Goal: Information Seeking & Learning: Find specific fact

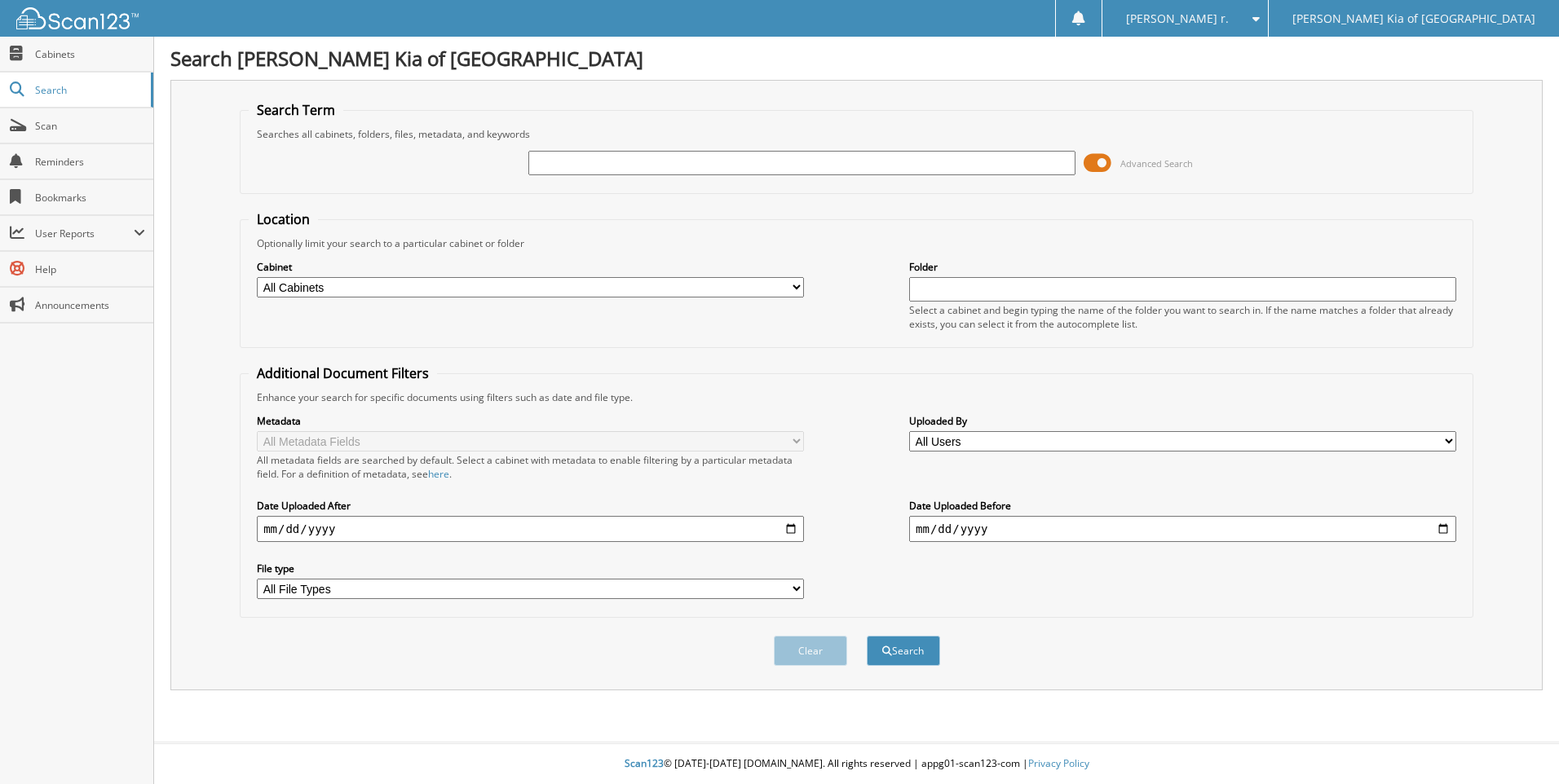
click at [545, 167] on input "text" at bounding box center [802, 164] width 548 height 25
type input "KIA 6763"
click at [867, 636] on button "Search" at bounding box center [903, 651] width 74 height 30
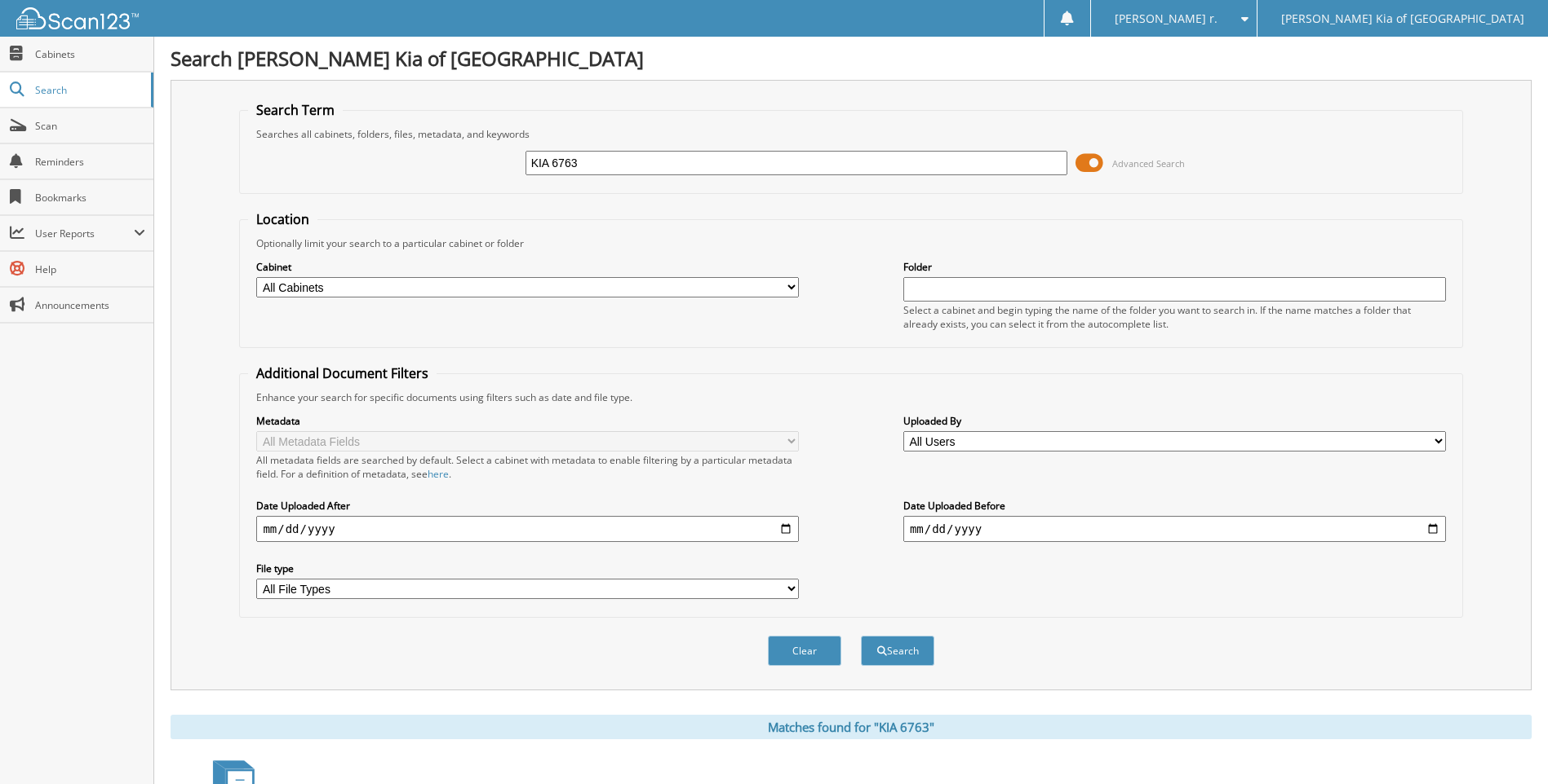
drag, startPoint x: 618, startPoint y: 169, endPoint x: 550, endPoint y: 166, distance: 68.1
click at [553, 164] on input "KIA 6763" at bounding box center [796, 164] width 542 height 25
type input "KIA 8574"
click at [861, 636] on button "Search" at bounding box center [898, 651] width 74 height 30
drag, startPoint x: 595, startPoint y: 162, endPoint x: 358, endPoint y: 172, distance: 237.2
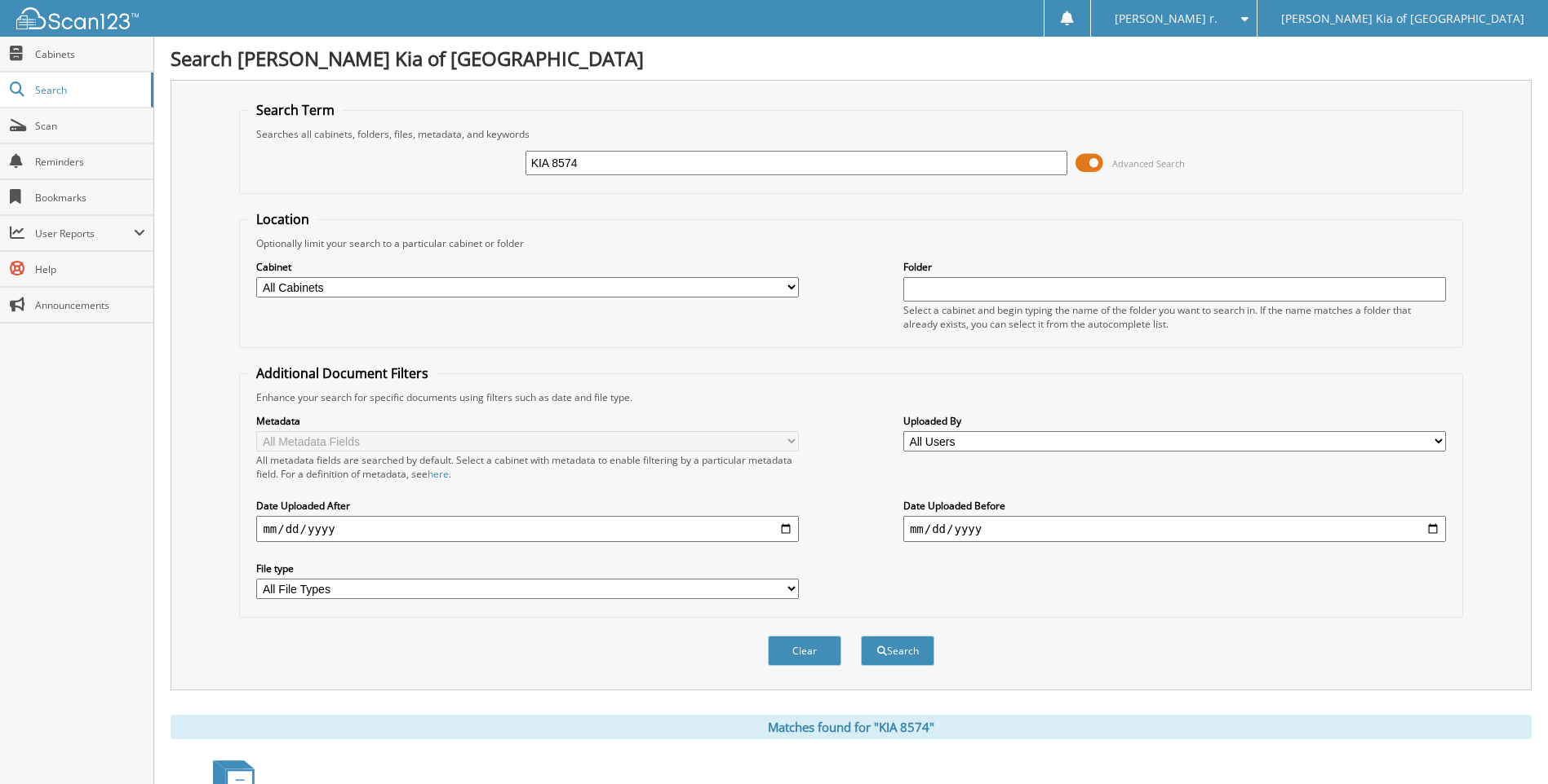
click at [359, 172] on div "KIA 8574 Advanced Search" at bounding box center [850, 163] width 1205 height 44
type input "7419A"
click at [861, 636] on button "Search" at bounding box center [898, 651] width 74 height 30
drag, startPoint x: 632, startPoint y: 164, endPoint x: 255, endPoint y: 208, distance: 379.6
click at [255, 208] on form "Search Term Searches all cabinets, folders, files, metadata, and keywords 7419A…" at bounding box center [851, 392] width 1223 height 583
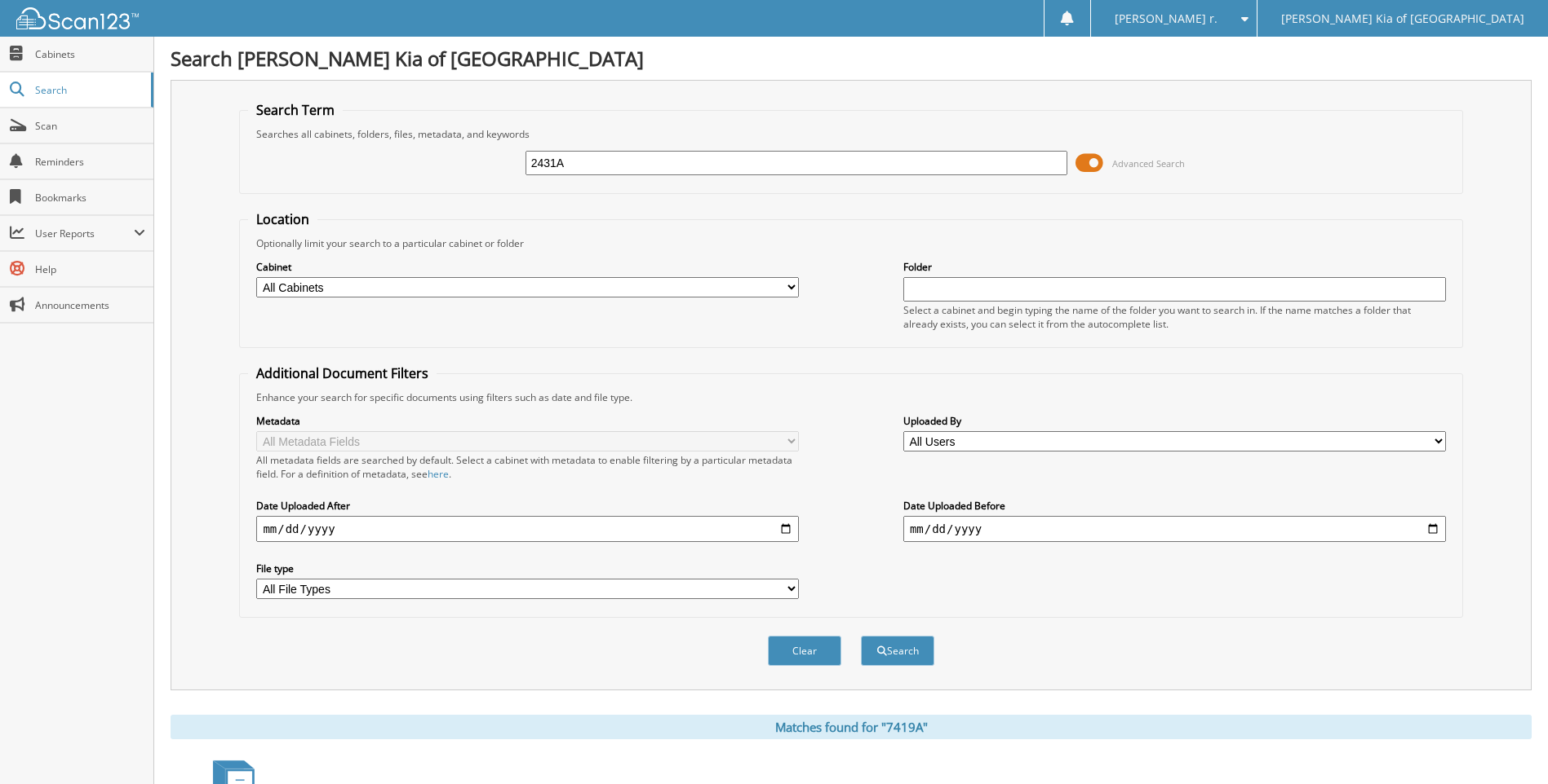
type input "2431A"
click at [861, 636] on button "Search" at bounding box center [898, 651] width 74 height 30
drag, startPoint x: 572, startPoint y: 163, endPoint x: 231, endPoint y: 132, distance: 342.4
click at [317, 163] on div "2431A Advanced Search" at bounding box center [850, 163] width 1205 height 44
type input "6793A"
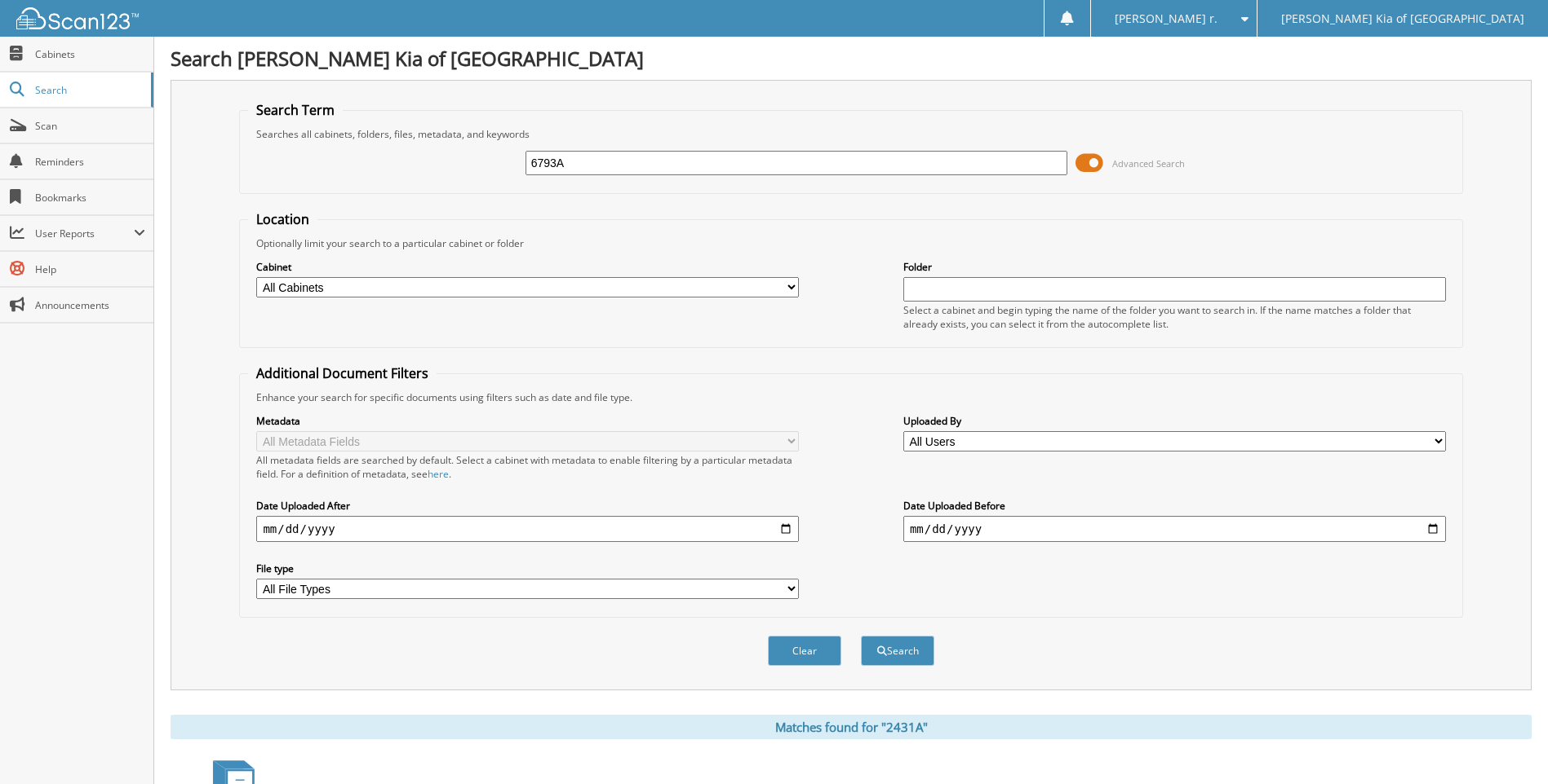
click at [861, 636] on button "Search" at bounding box center [898, 651] width 74 height 30
drag, startPoint x: 554, startPoint y: 156, endPoint x: 408, endPoint y: 154, distance: 146.0
click at [408, 154] on div "6793A Advanced Search" at bounding box center [850, 163] width 1205 height 44
type input "7436B"
click at [861, 636] on button "Search" at bounding box center [898, 651] width 74 height 30
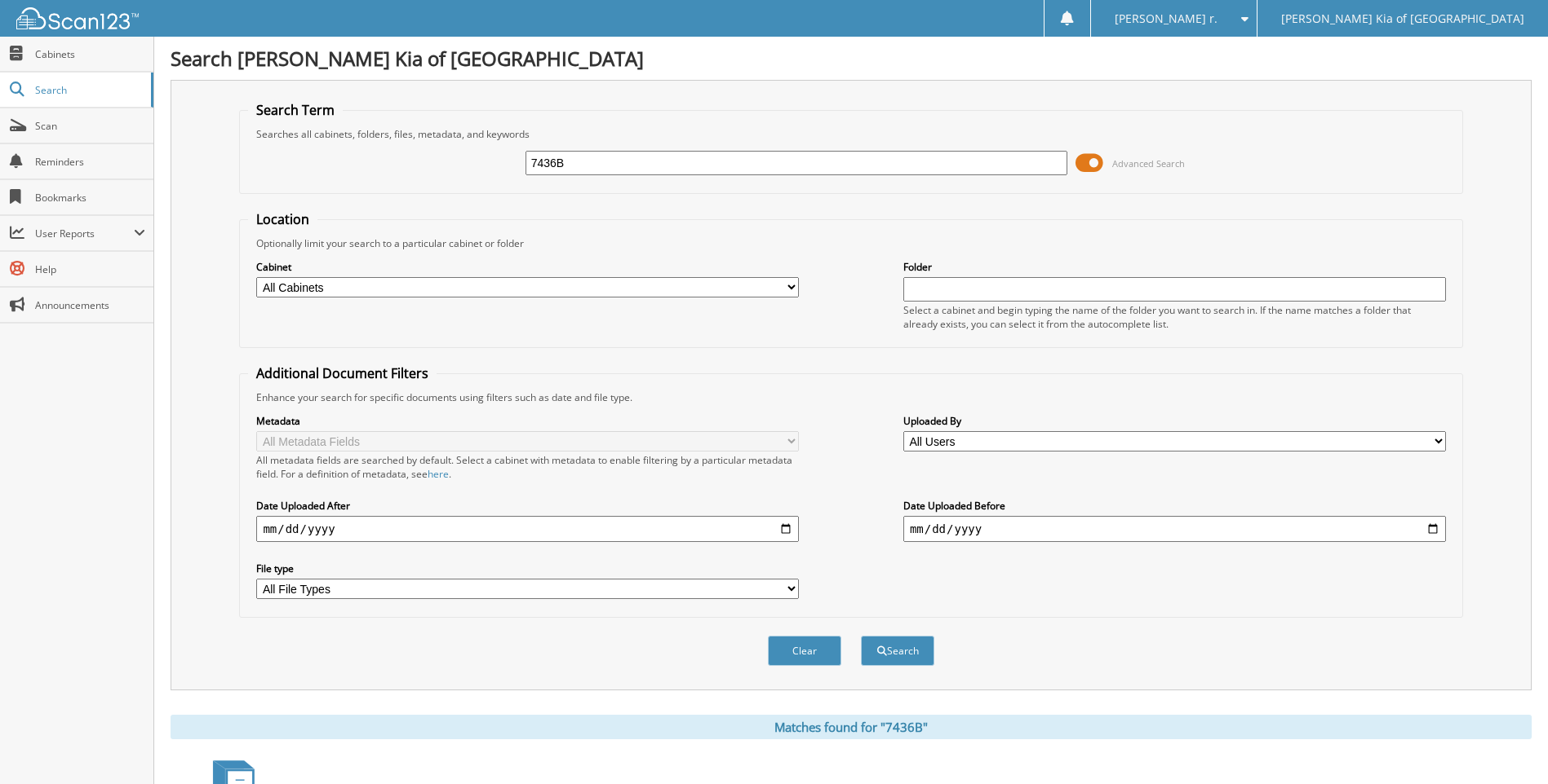
drag, startPoint x: 595, startPoint y: 157, endPoint x: 320, endPoint y: 168, distance: 275.2
click at [322, 166] on div "7436B Advanced Search" at bounding box center [850, 163] width 1205 height 44
type input "KIA 1633"
click at [861, 636] on button "Search" at bounding box center [898, 651] width 74 height 30
click at [587, 177] on div "KIA 1633 Advanced Search" at bounding box center [850, 163] width 1205 height 44
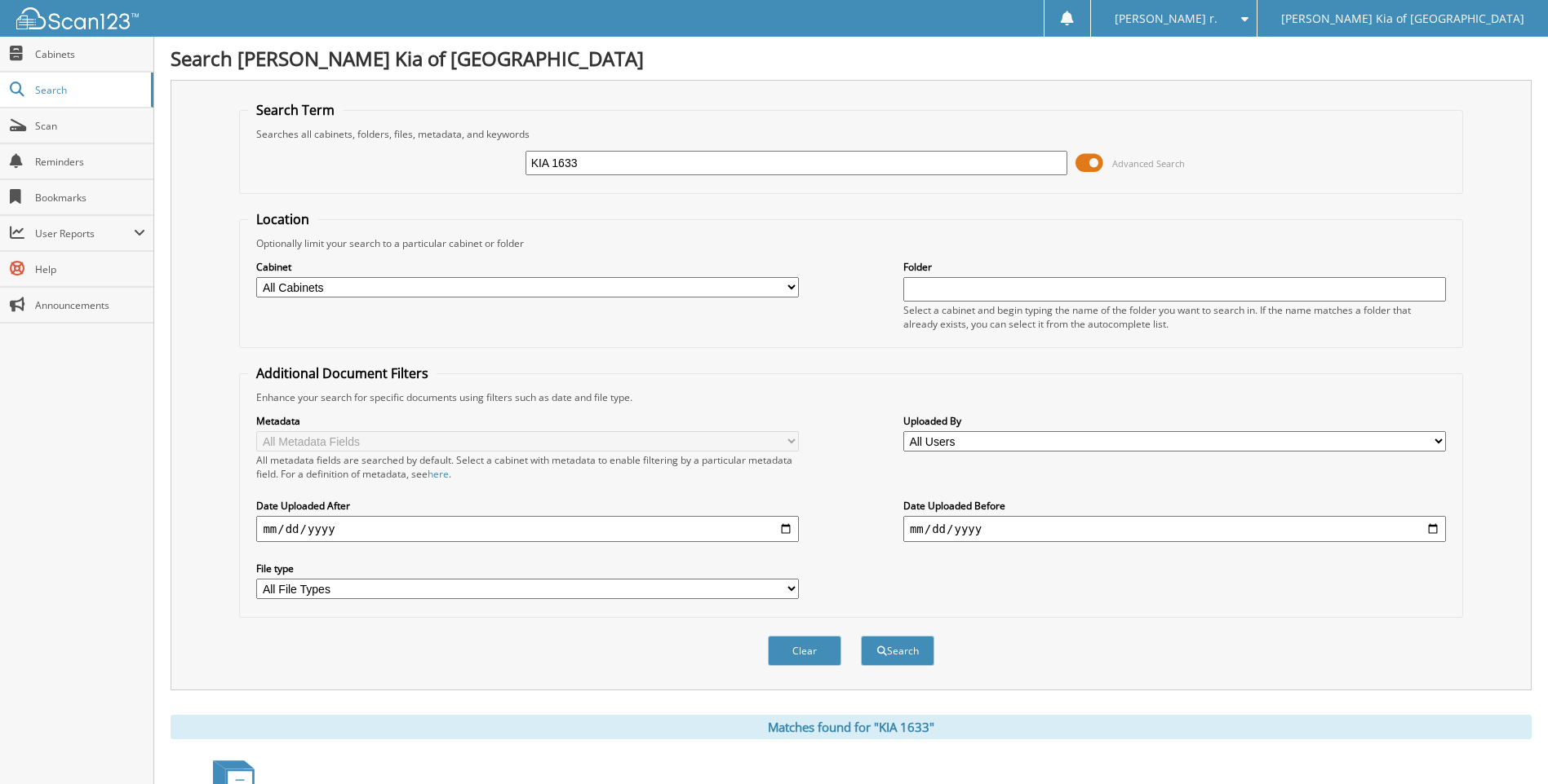
drag, startPoint x: 567, startPoint y: 161, endPoint x: 358, endPoint y: 163, distance: 209.0
click at [365, 161] on div "KIA 1633 Advanced Search" at bounding box center [850, 163] width 1205 height 44
type input "5429S"
click at [861, 636] on button "Search" at bounding box center [898, 651] width 74 height 30
click at [674, 166] on input "5429S" at bounding box center [796, 164] width 542 height 25
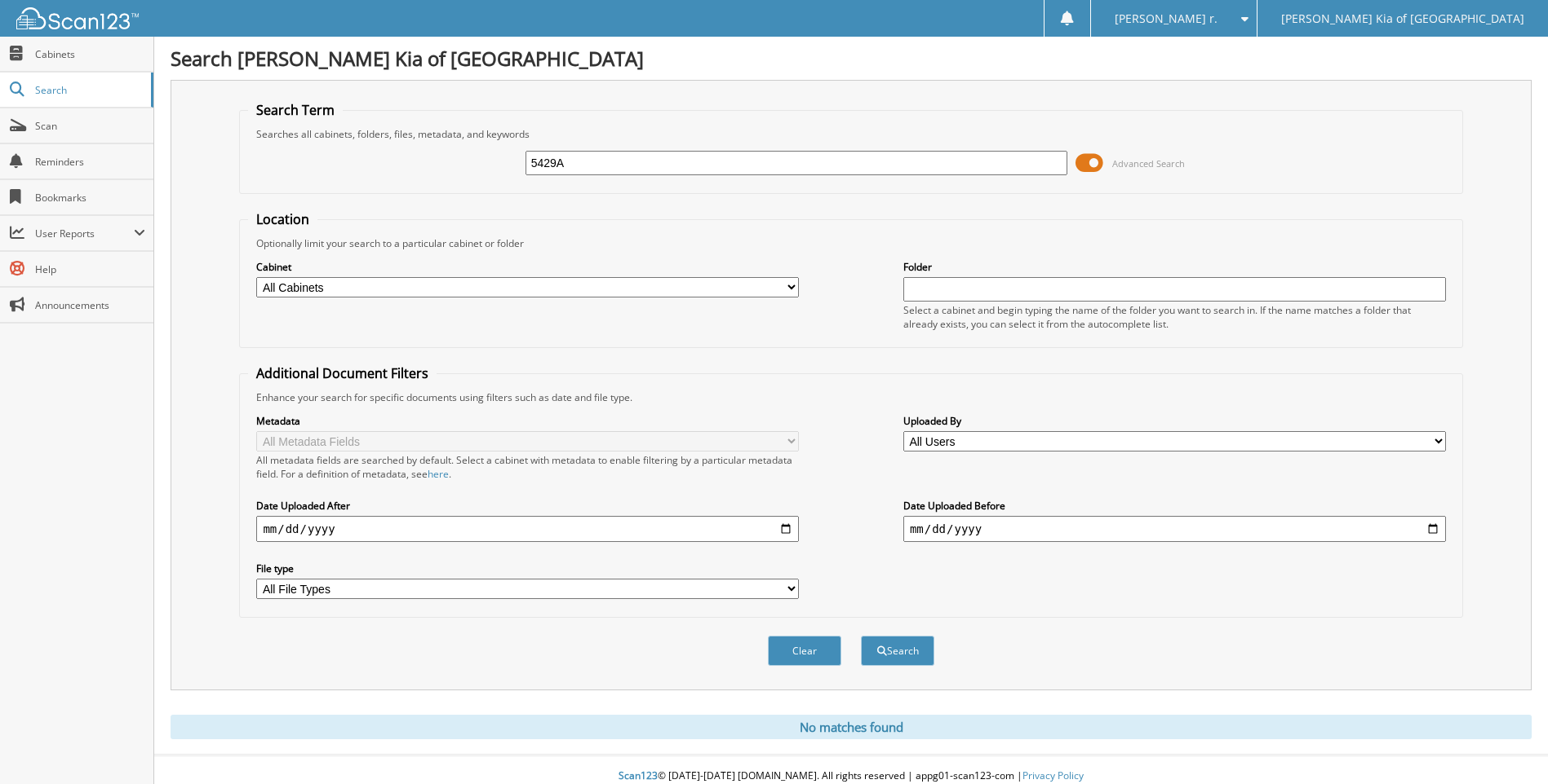
type input "5429A"
click at [861, 636] on button "Search" at bounding box center [898, 651] width 74 height 30
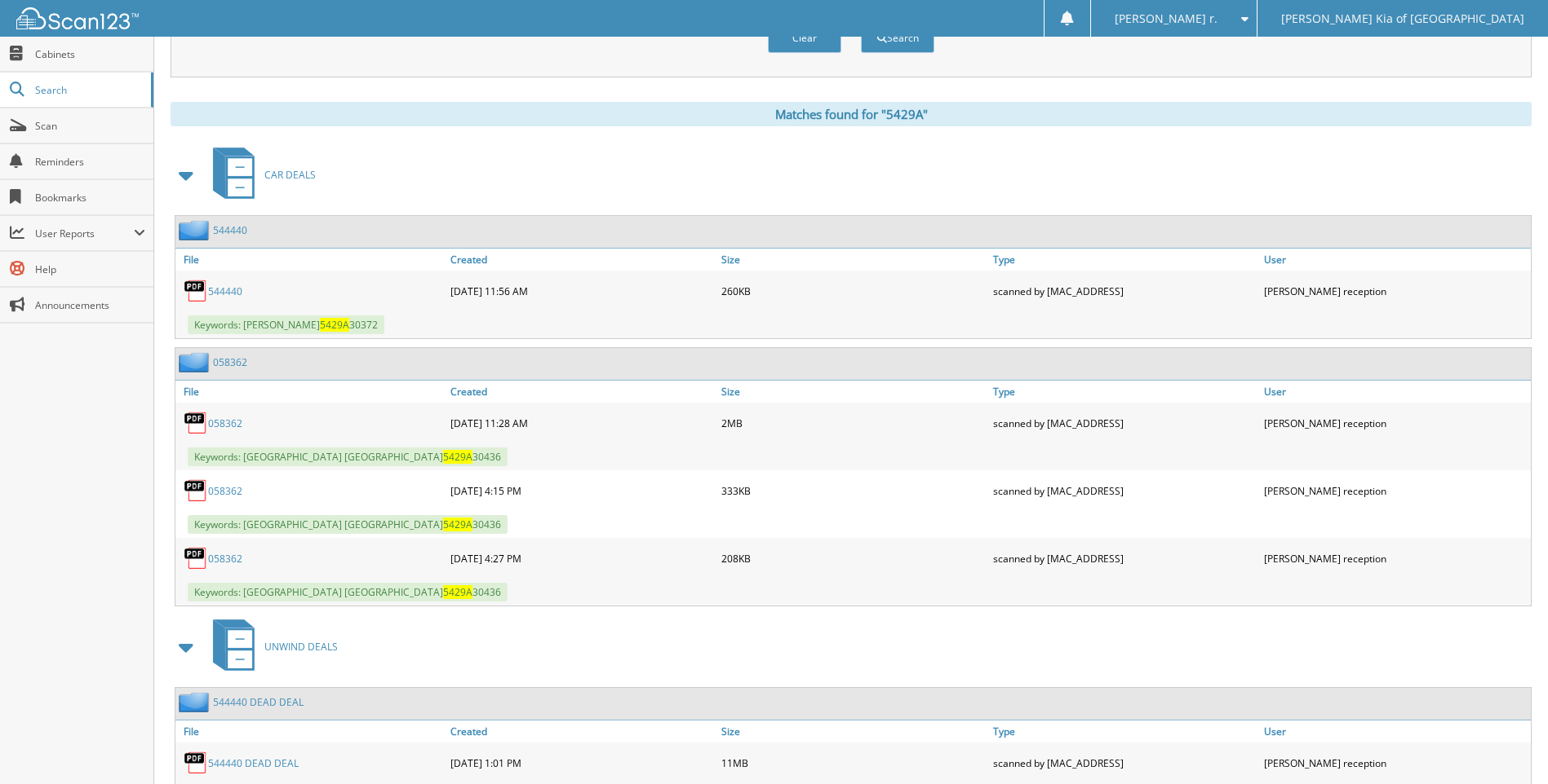
scroll to position [689, 0]
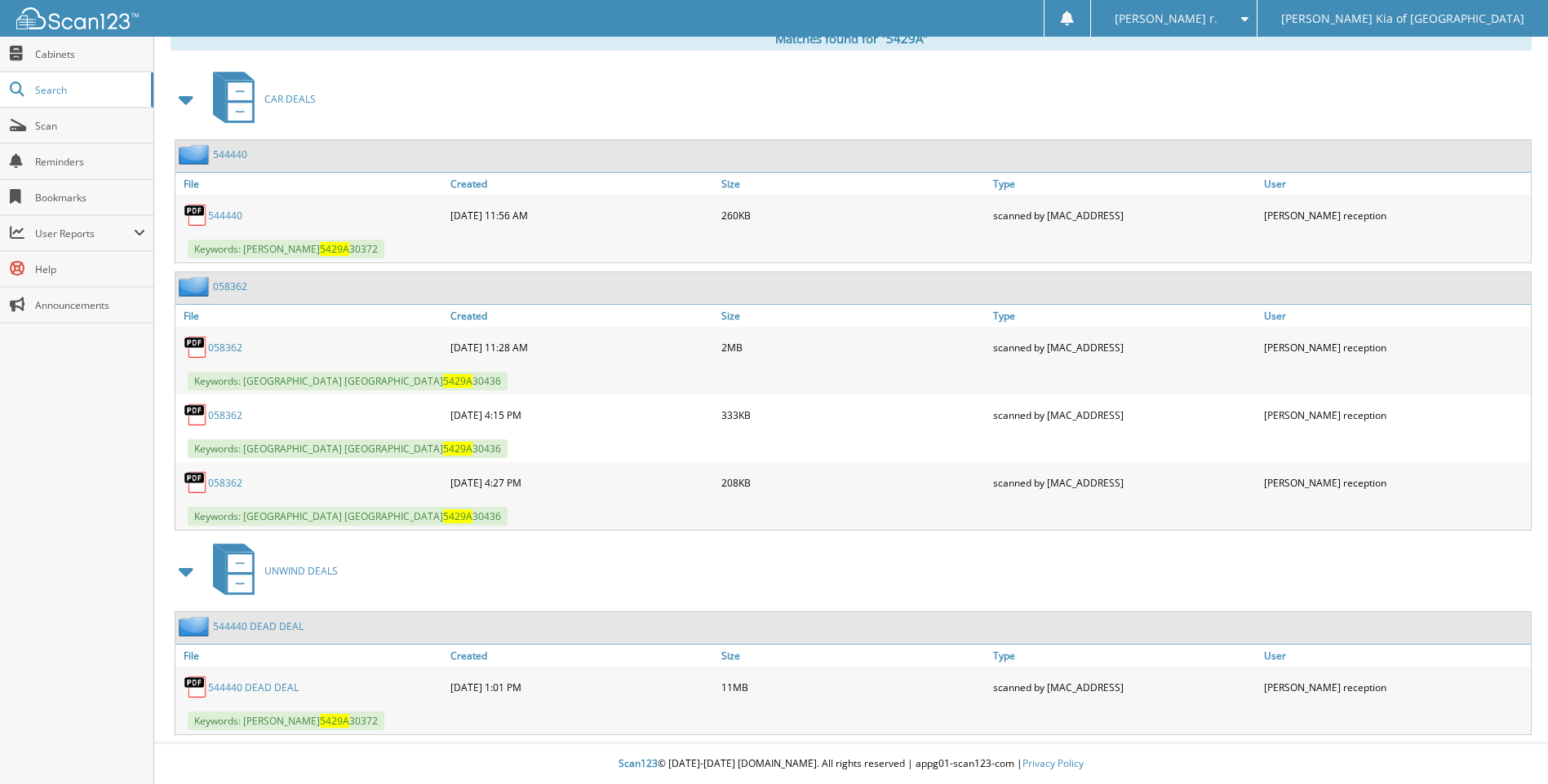
click at [234, 216] on link "544440" at bounding box center [225, 216] width 34 height 14
click at [265, 682] on link "544440 DEAD DEAL" at bounding box center [254, 688] width 91 height 14
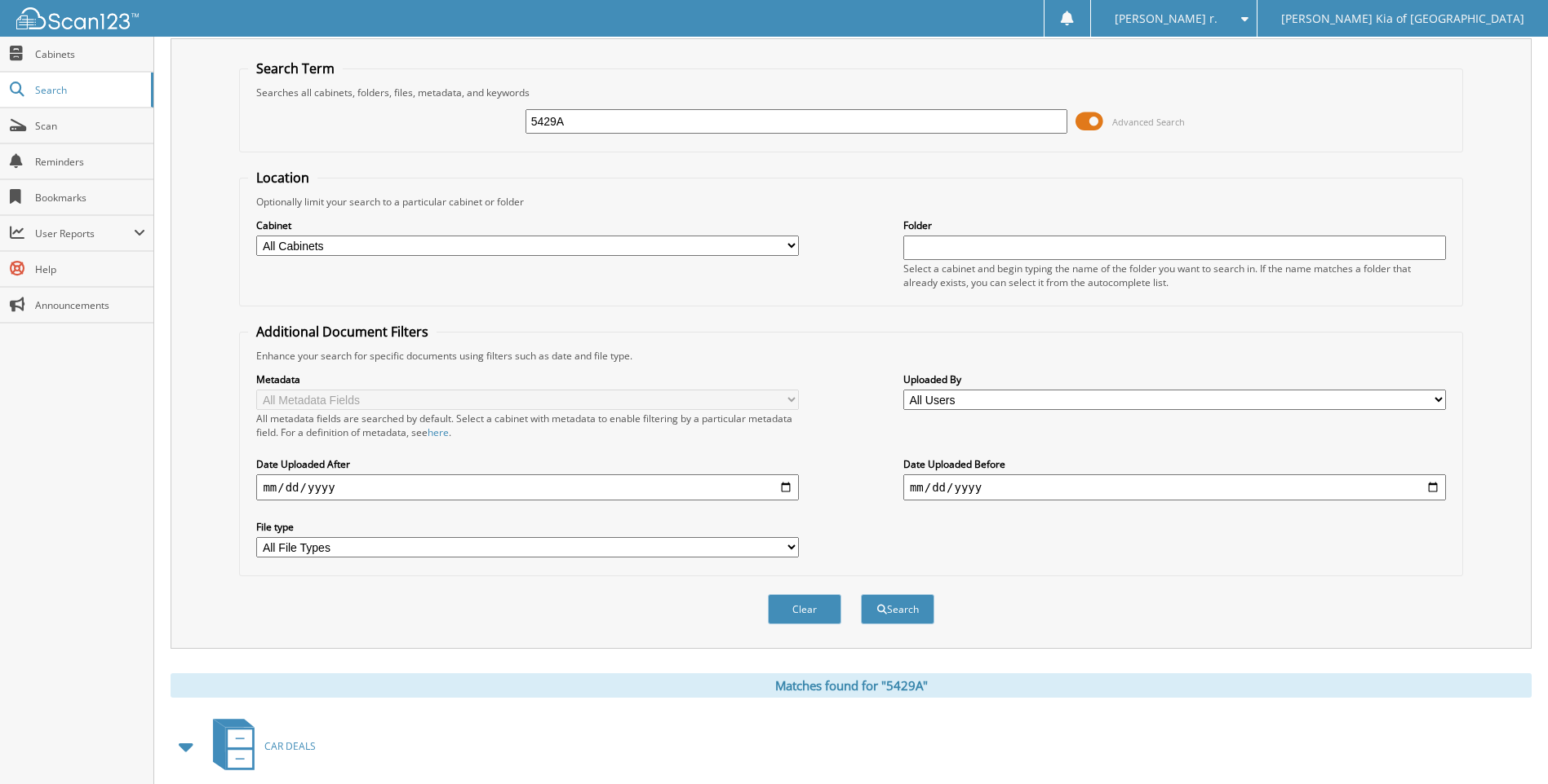
scroll to position [0, 0]
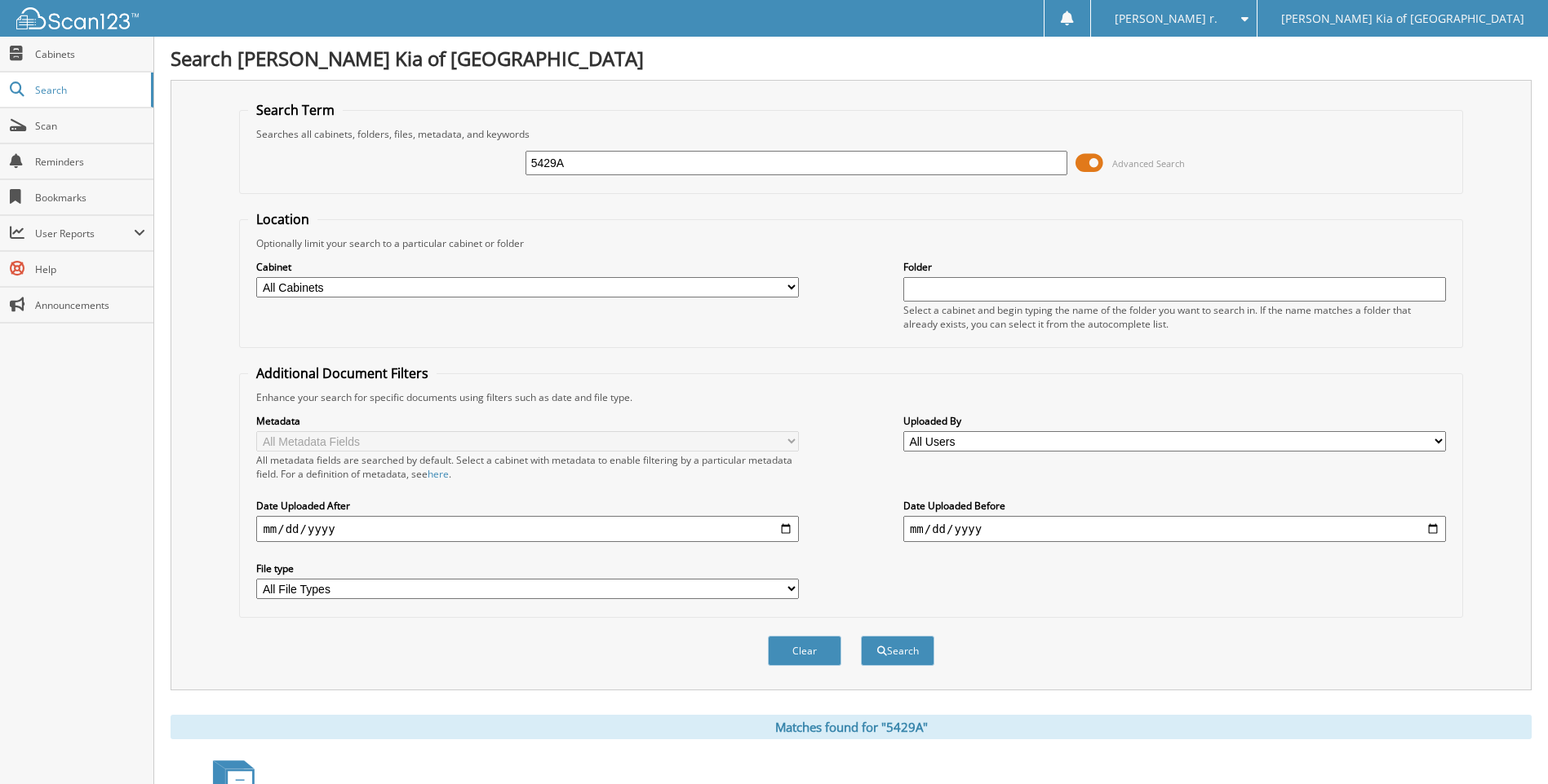
drag, startPoint x: 619, startPoint y: 168, endPoint x: 234, endPoint y: 127, distance: 387.2
click at [249, 127] on fieldset "Search Term Searches all cabinets, folders, files, metadata, and keywords 5429A…" at bounding box center [851, 148] width 1223 height 93
type input "1493A"
click at [861, 636] on button "Search" at bounding box center [898, 651] width 74 height 30
drag, startPoint x: 572, startPoint y: 163, endPoint x: 174, endPoint y: 148, distance: 398.3
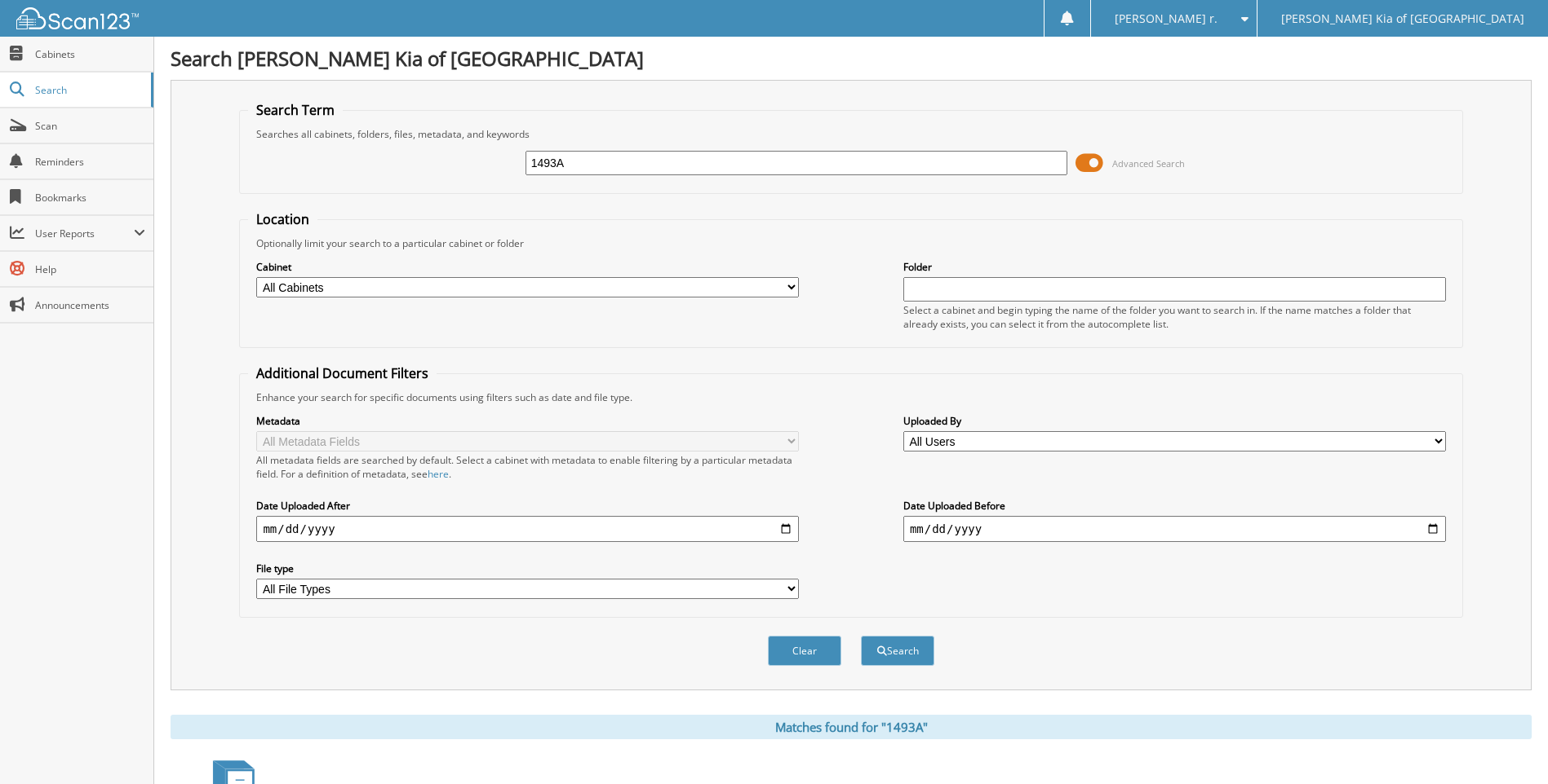
click at [222, 155] on div "Search Term Searches all cabinets, folders, files, metadata, and keywords 1493A…" at bounding box center [851, 385] width 1361 height 611
type input "1522A"
click at [861, 636] on button "Search" at bounding box center [898, 651] width 74 height 30
drag, startPoint x: 621, startPoint y: 170, endPoint x: 0, endPoint y: 181, distance: 621.1
click at [184, 176] on div "Search Term Searches all cabinets, folders, files, metadata, and keywords 1522A…" at bounding box center [851, 385] width 1361 height 611
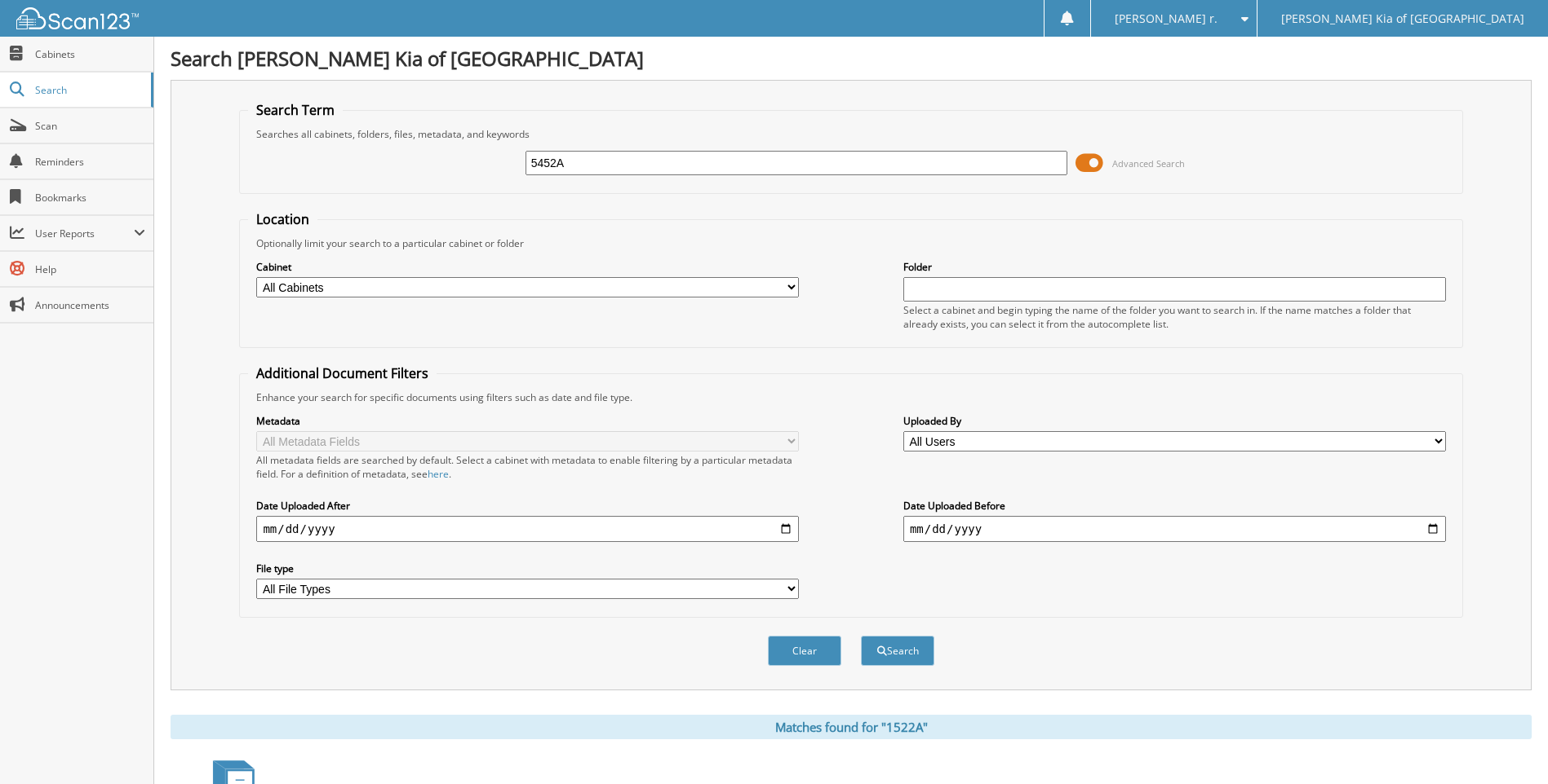
type input "5452A"
click at [861, 636] on button "Search" at bounding box center [898, 651] width 74 height 30
drag, startPoint x: 576, startPoint y: 162, endPoint x: 369, endPoint y: 146, distance: 207.6
click at [394, 160] on div "5452A Advanced Search" at bounding box center [850, 163] width 1205 height 44
type input "8521B"
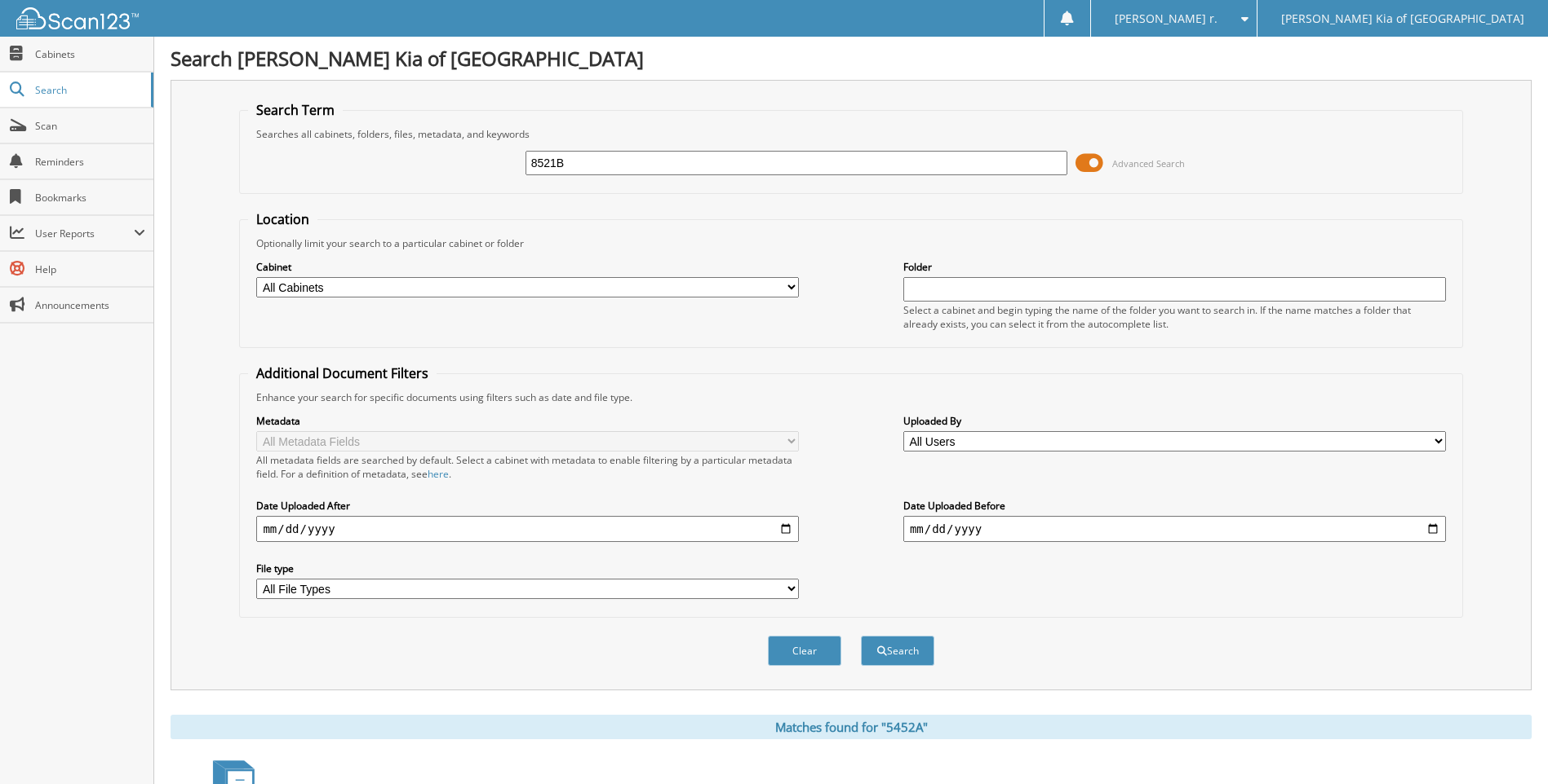
click at [861, 636] on button "Search" at bounding box center [898, 651] width 74 height 30
drag, startPoint x: 572, startPoint y: 167, endPoint x: 480, endPoint y: 175, distance: 92.3
click at [480, 175] on div "8521B Advanced Search" at bounding box center [850, 163] width 1205 height 44
type input "8545B"
click at [861, 636] on button "Search" at bounding box center [898, 651] width 74 height 30
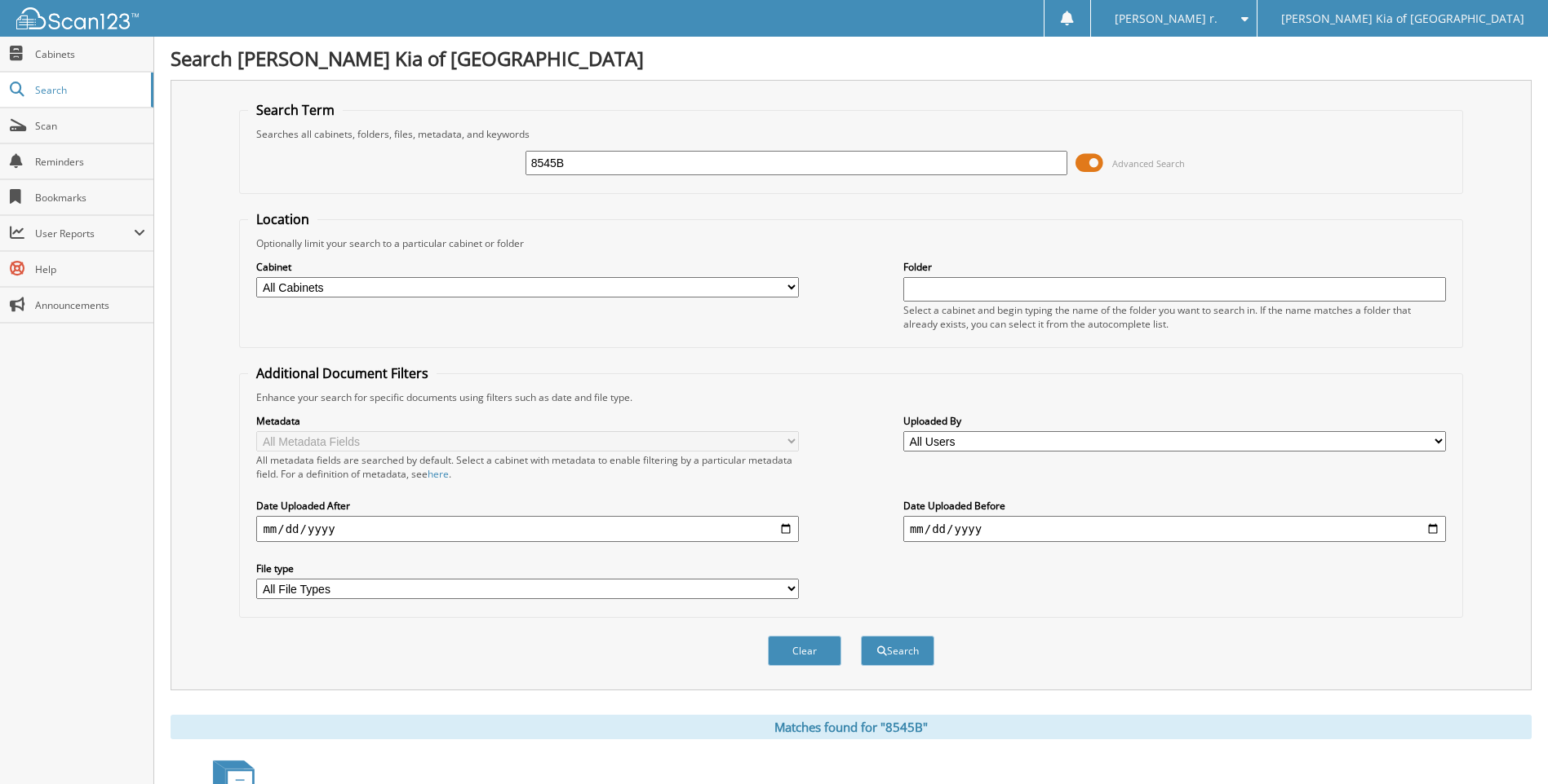
drag, startPoint x: 587, startPoint y: 156, endPoint x: 287, endPoint y: 141, distance: 300.4
click at [290, 139] on fieldset "Search Term Searches all cabinets, folders, files, metadata, and keywords 8545B…" at bounding box center [851, 148] width 1223 height 93
type input "E6040A"
click at [861, 636] on button "Search" at bounding box center [898, 651] width 74 height 30
drag, startPoint x: 602, startPoint y: 162, endPoint x: 417, endPoint y: 166, distance: 185.0
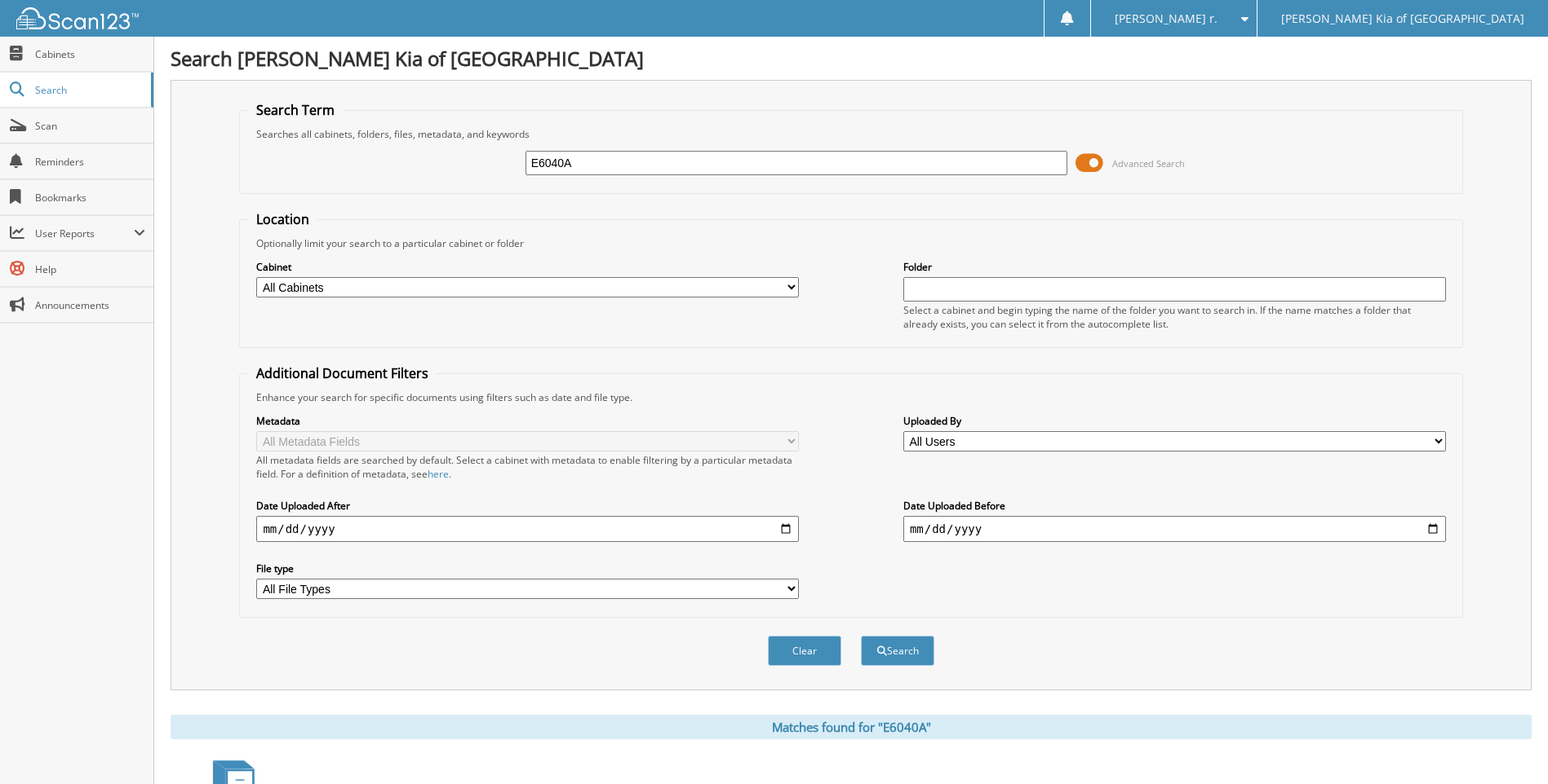
click at [417, 166] on div "E6040A Advanced Search" at bounding box center [850, 163] width 1205 height 44
type input "E9021"
click at [861, 636] on button "Search" at bounding box center [898, 651] width 74 height 30
click at [617, 173] on input "E9021" at bounding box center [796, 164] width 542 height 25
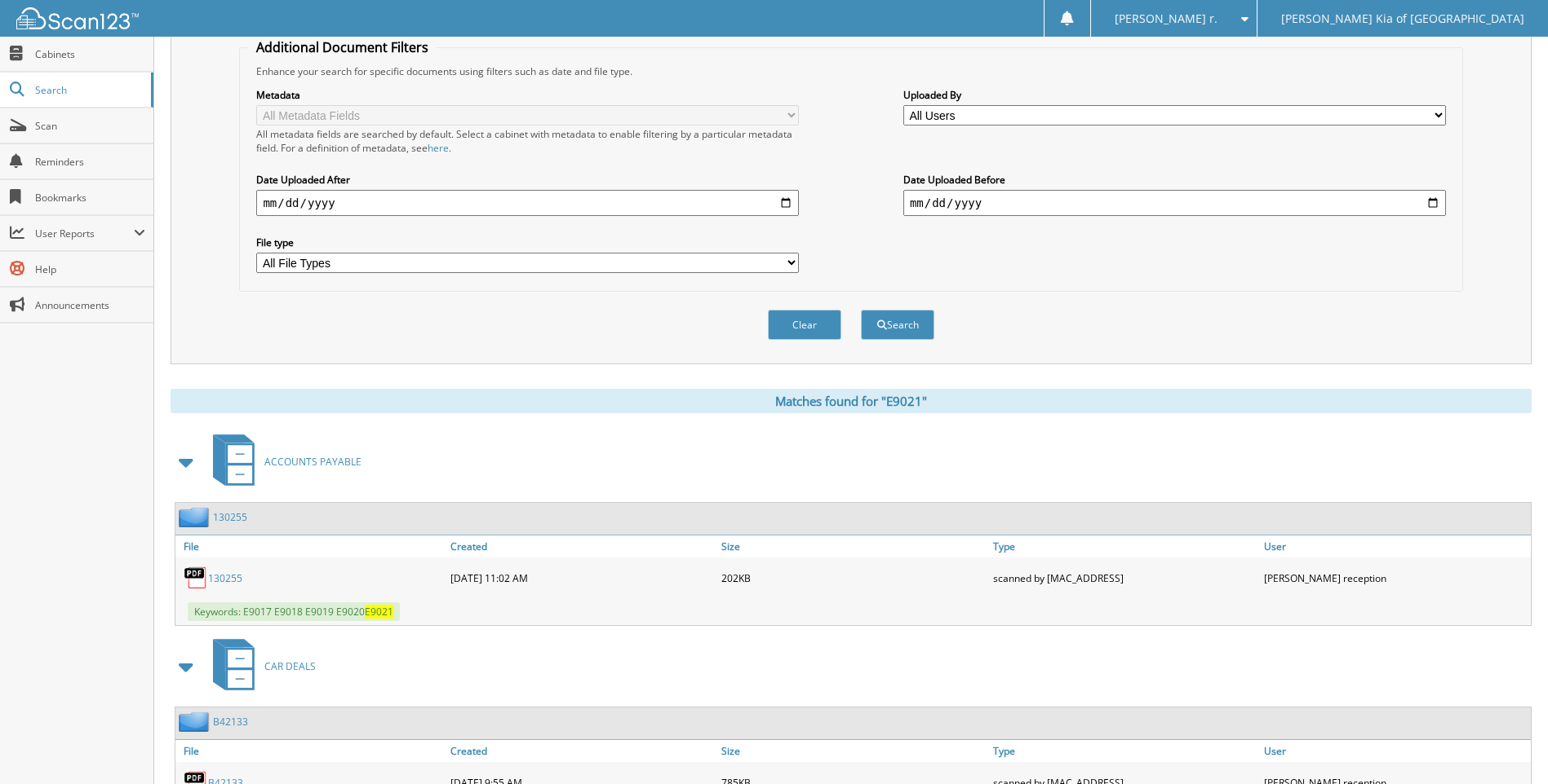
scroll to position [423, 0]
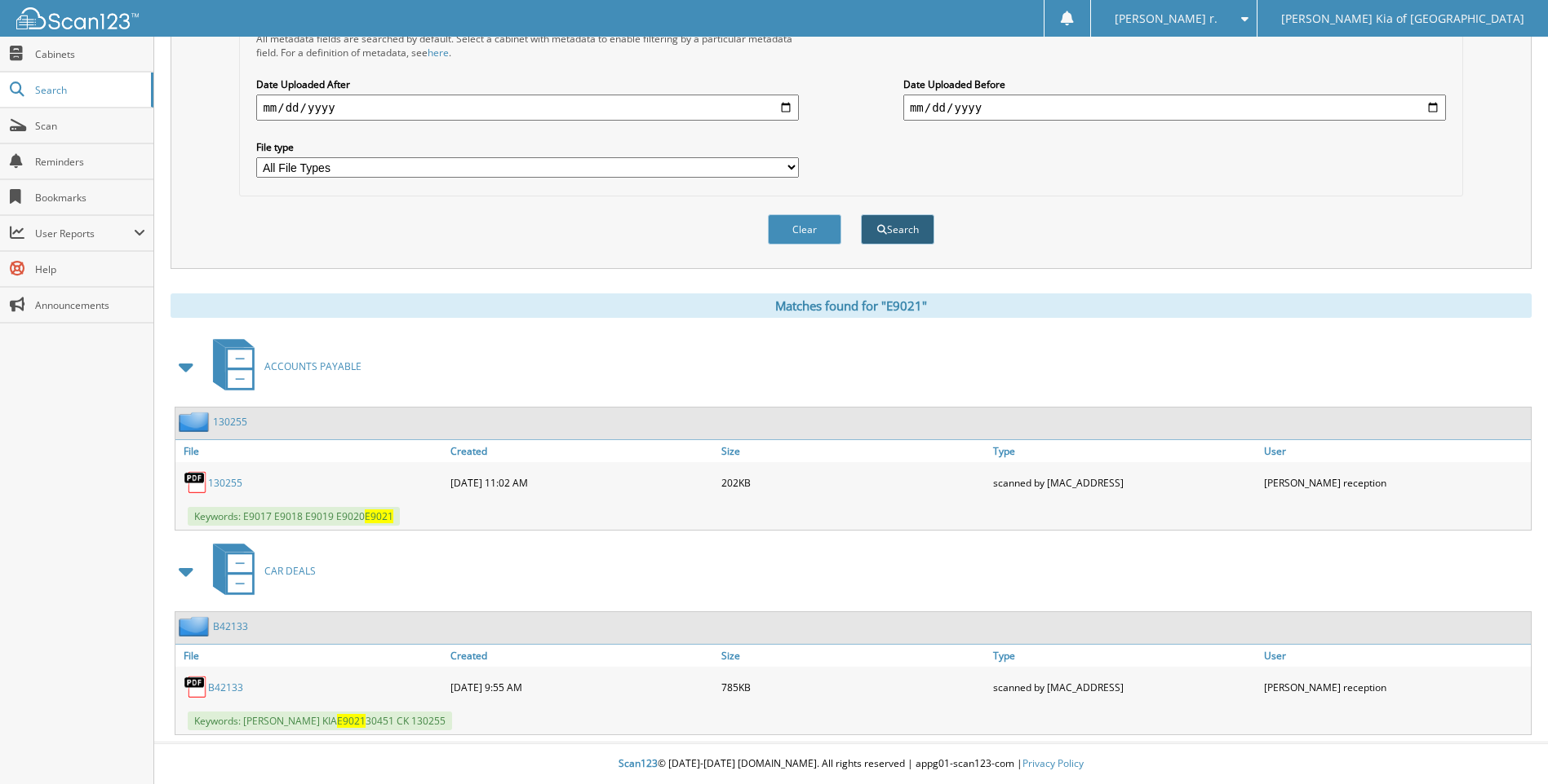
type input "E9020"
click at [861, 215] on button "Search" at bounding box center [898, 230] width 74 height 30
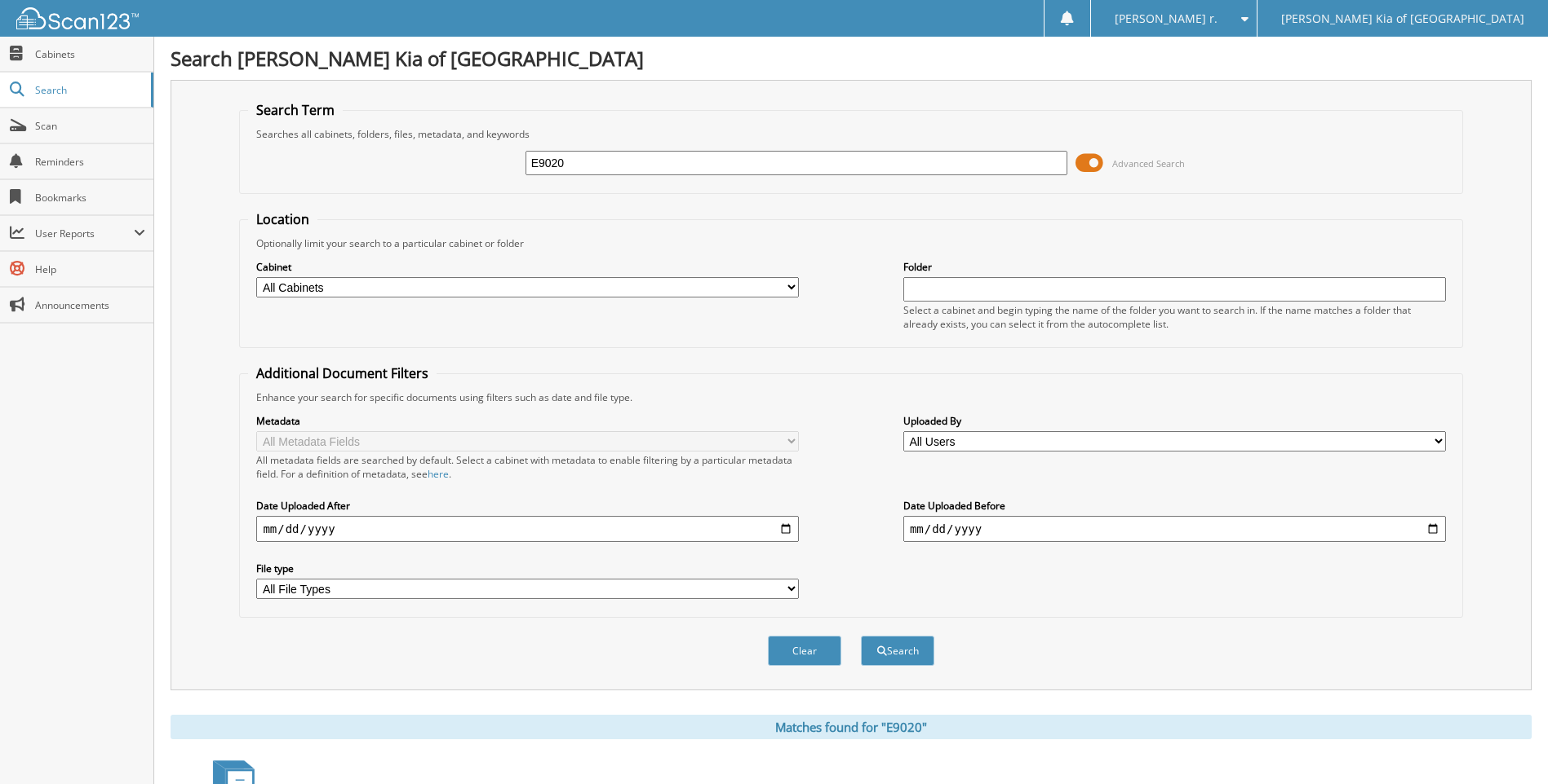
click at [605, 158] on input "E9020" at bounding box center [796, 164] width 542 height 25
type input "E9019"
click at [861, 636] on button "Search" at bounding box center [898, 651] width 74 height 30
click at [602, 165] on input "E9019" at bounding box center [796, 164] width 542 height 25
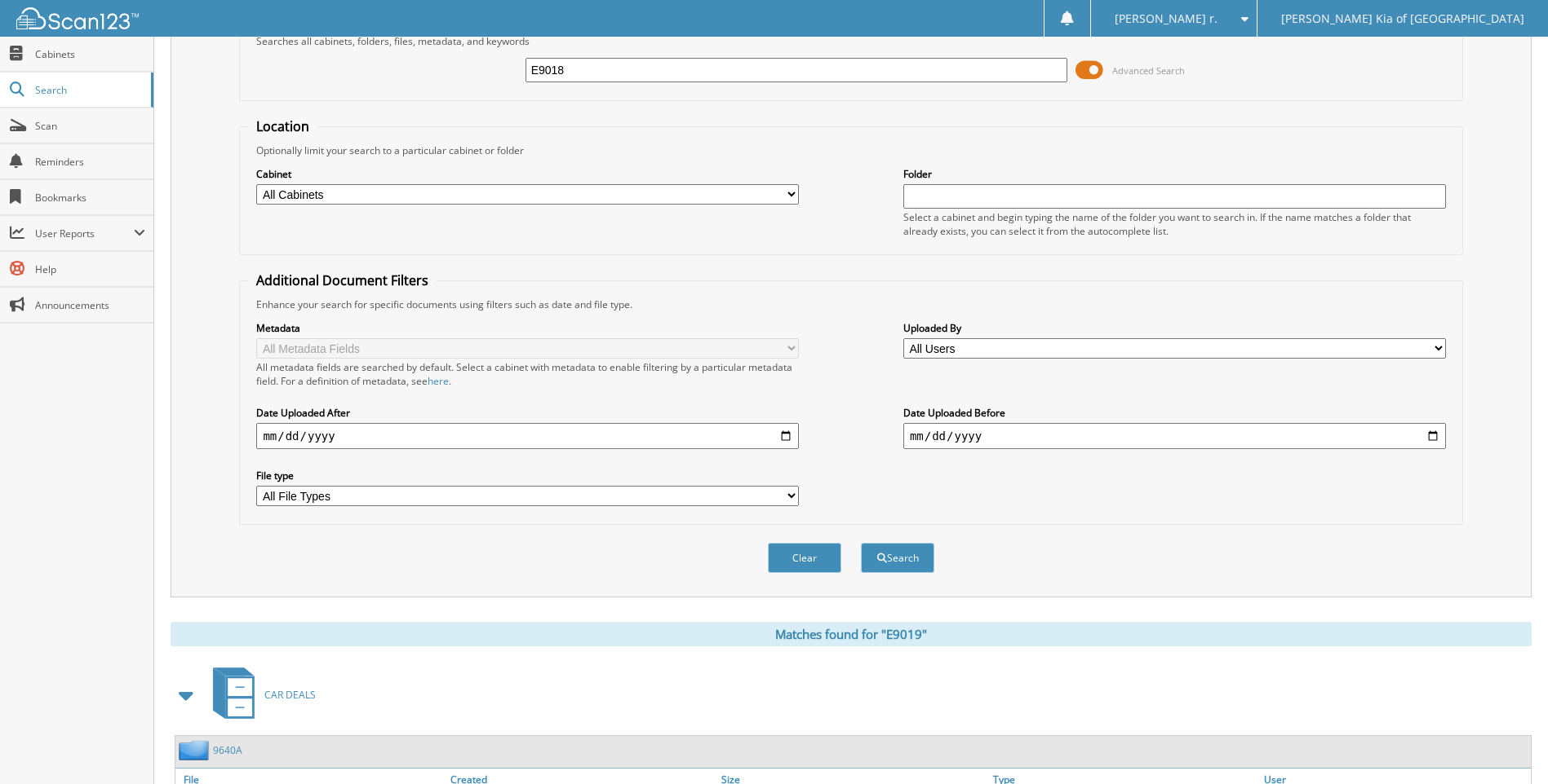
scroll to position [408, 0]
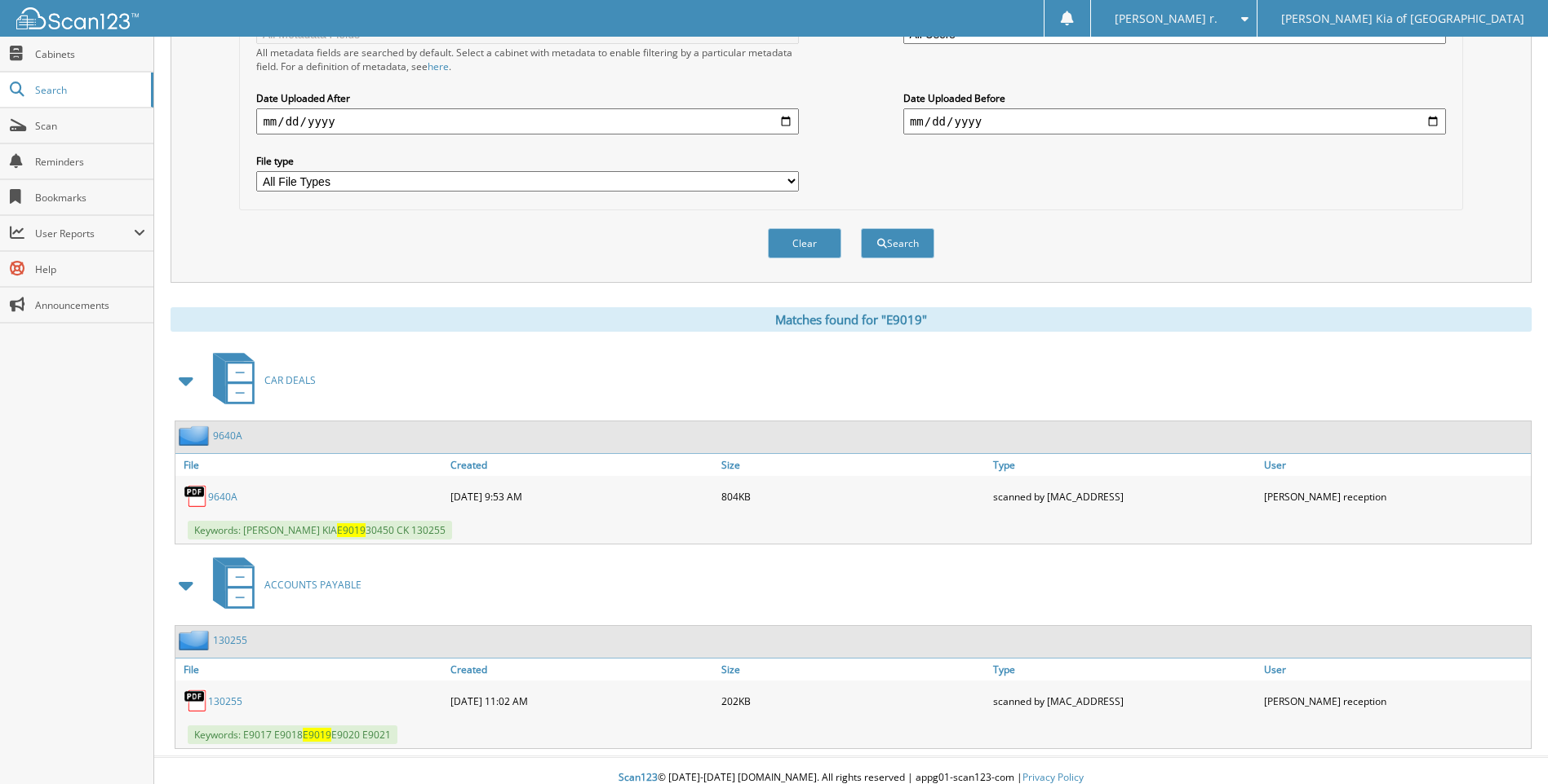
type input "E9018"
click at [861, 228] on button "Search" at bounding box center [898, 243] width 74 height 30
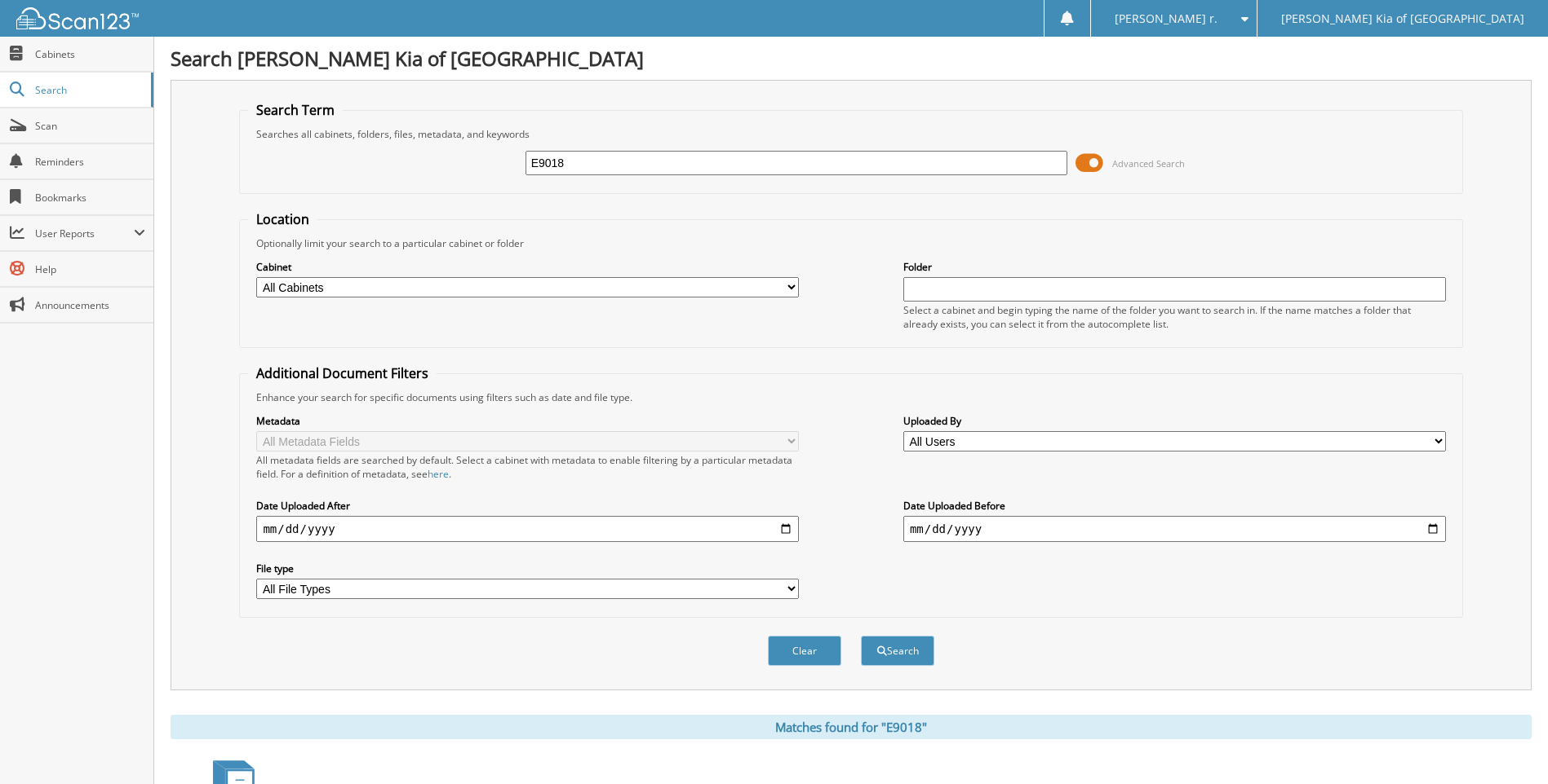
click at [583, 159] on input "E9018" at bounding box center [796, 164] width 542 height 25
type input "E9017"
click at [861, 636] on button "Search" at bounding box center [898, 651] width 74 height 30
drag, startPoint x: 578, startPoint y: 169, endPoint x: 294, endPoint y: 163, distance: 284.1
click at [297, 163] on div "E9017 Advanced Search" at bounding box center [850, 163] width 1205 height 44
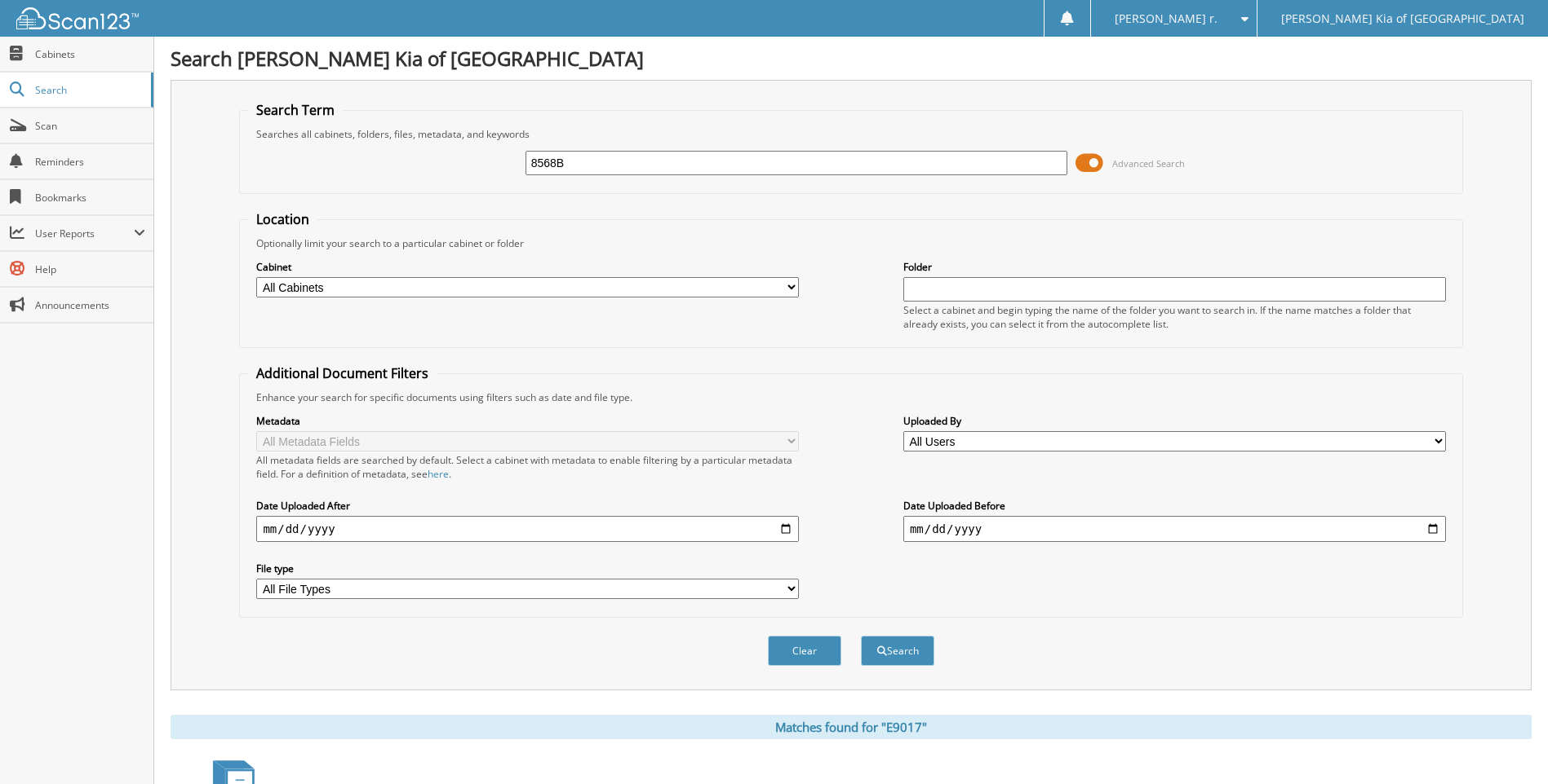
type input "8568B"
click at [861, 636] on button "Search" at bounding box center [898, 651] width 74 height 30
drag, startPoint x: 506, startPoint y: 139, endPoint x: 290, endPoint y: 62, distance: 229.3
click at [358, 101] on fieldset "Search Term Searches all cabinets, folders, files, metadata, and keywords 8568B…" at bounding box center [851, 148] width 1223 height 93
type input "1456C"
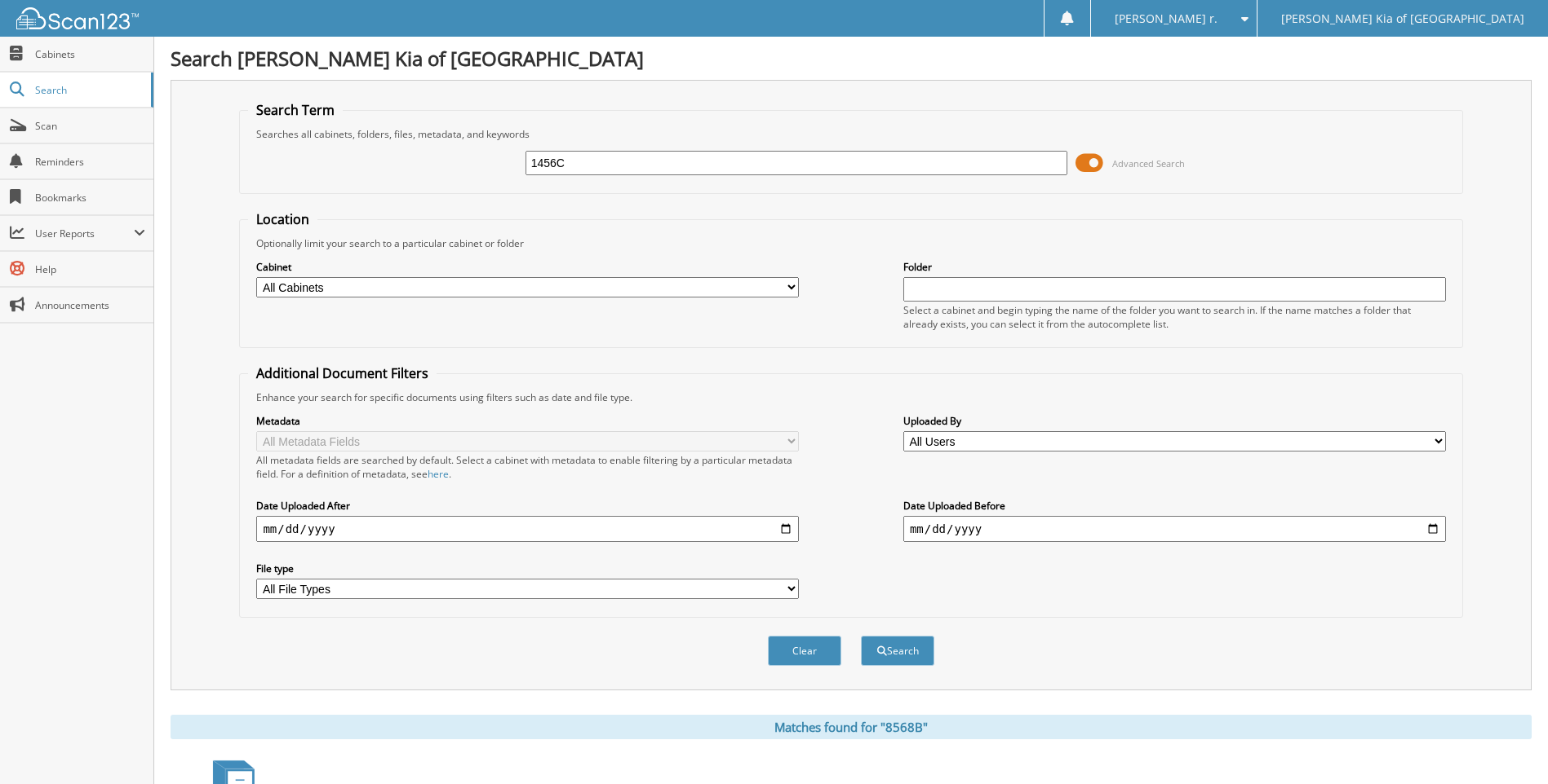
click at [861, 636] on button "Search" at bounding box center [898, 651] width 74 height 30
drag, startPoint x: 458, startPoint y: 164, endPoint x: 371, endPoint y: 162, distance: 87.0
click at [371, 162] on div "1456C Advanced Search" at bounding box center [850, 163] width 1205 height 44
type input "6752A"
click at [861, 636] on button "Search" at bounding box center [898, 651] width 74 height 30
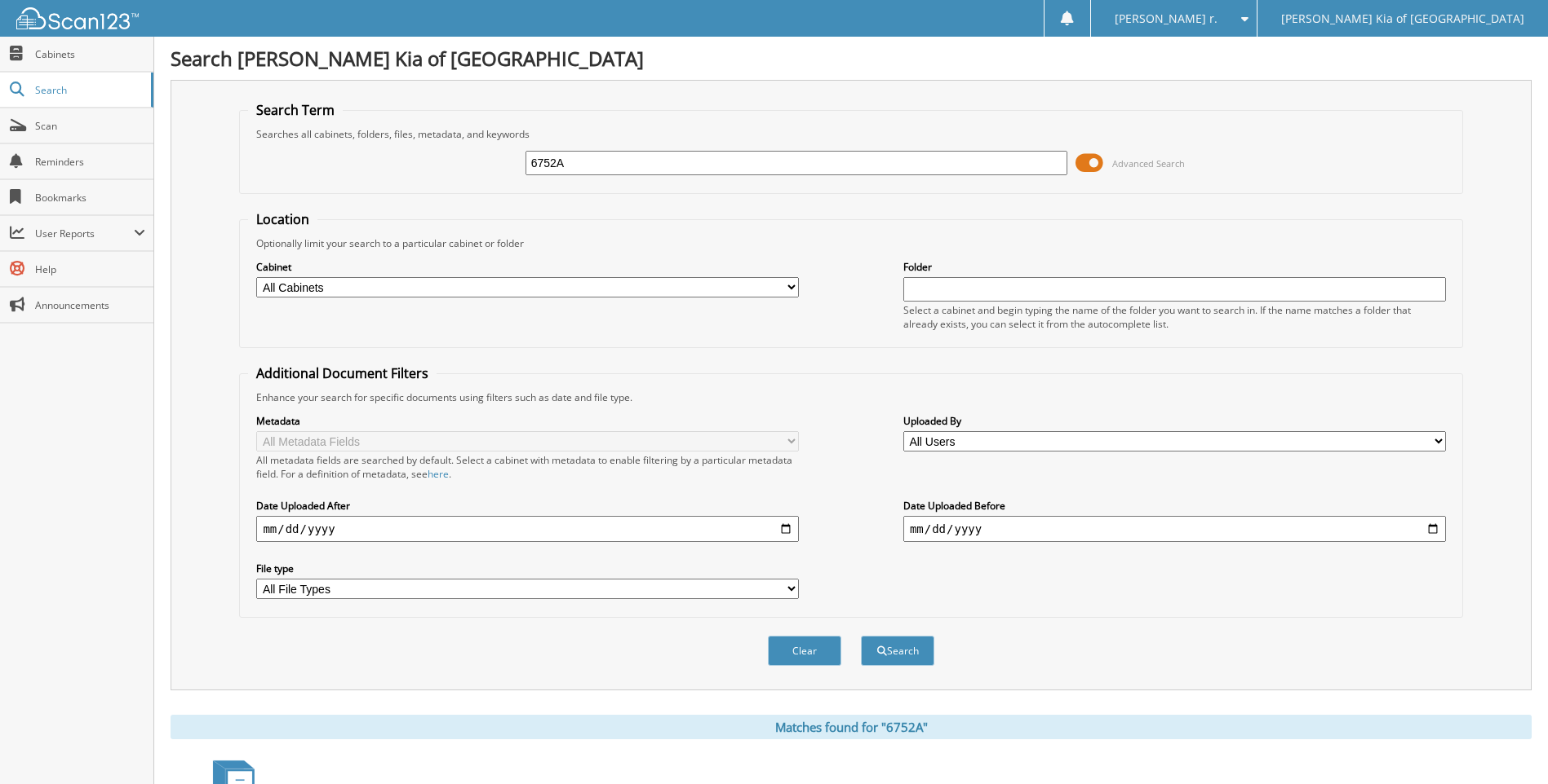
click at [589, 130] on div "Searches all cabinets, folders, files, metadata, and keywords" at bounding box center [850, 133] width 1205 height 14
drag, startPoint x: 574, startPoint y: 165, endPoint x: 477, endPoint y: 195, distance: 101.5
click at [484, 191] on fieldset "Search Term Searches all cabinets, folders, files, metadata, and keywords 6752A…" at bounding box center [851, 148] width 1223 height 93
type input "8506A"
click at [861, 636] on button "Search" at bounding box center [898, 651] width 74 height 30
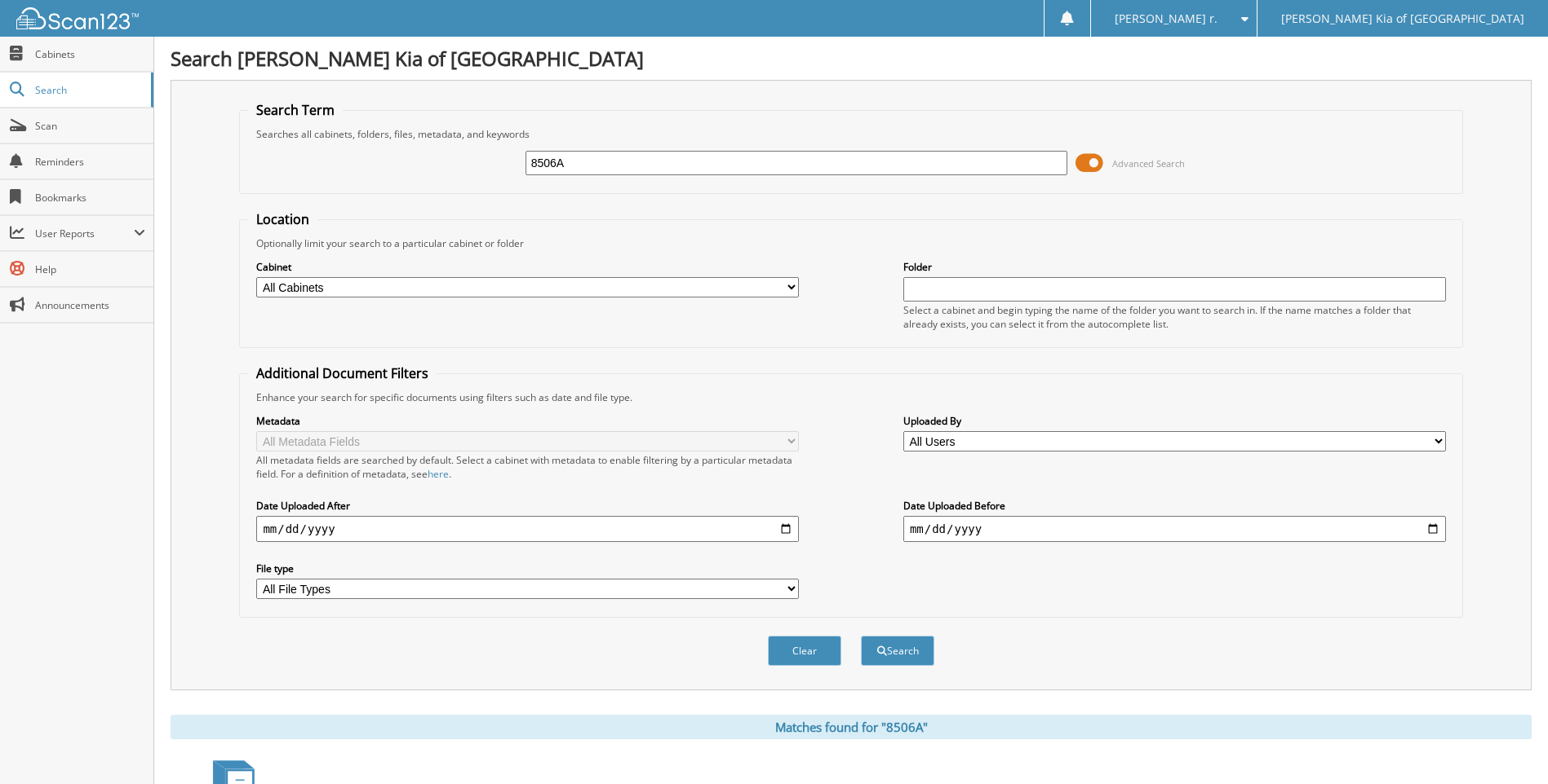
drag, startPoint x: 450, startPoint y: 168, endPoint x: 267, endPoint y: 172, distance: 183.0
click at [275, 170] on div "8506A Advanced Search" at bounding box center [850, 163] width 1205 height 44
type input "4430 KIA"
click at [861, 636] on button "Search" at bounding box center [898, 651] width 74 height 30
drag, startPoint x: 592, startPoint y: 175, endPoint x: 299, endPoint y: 103, distance: 301.7
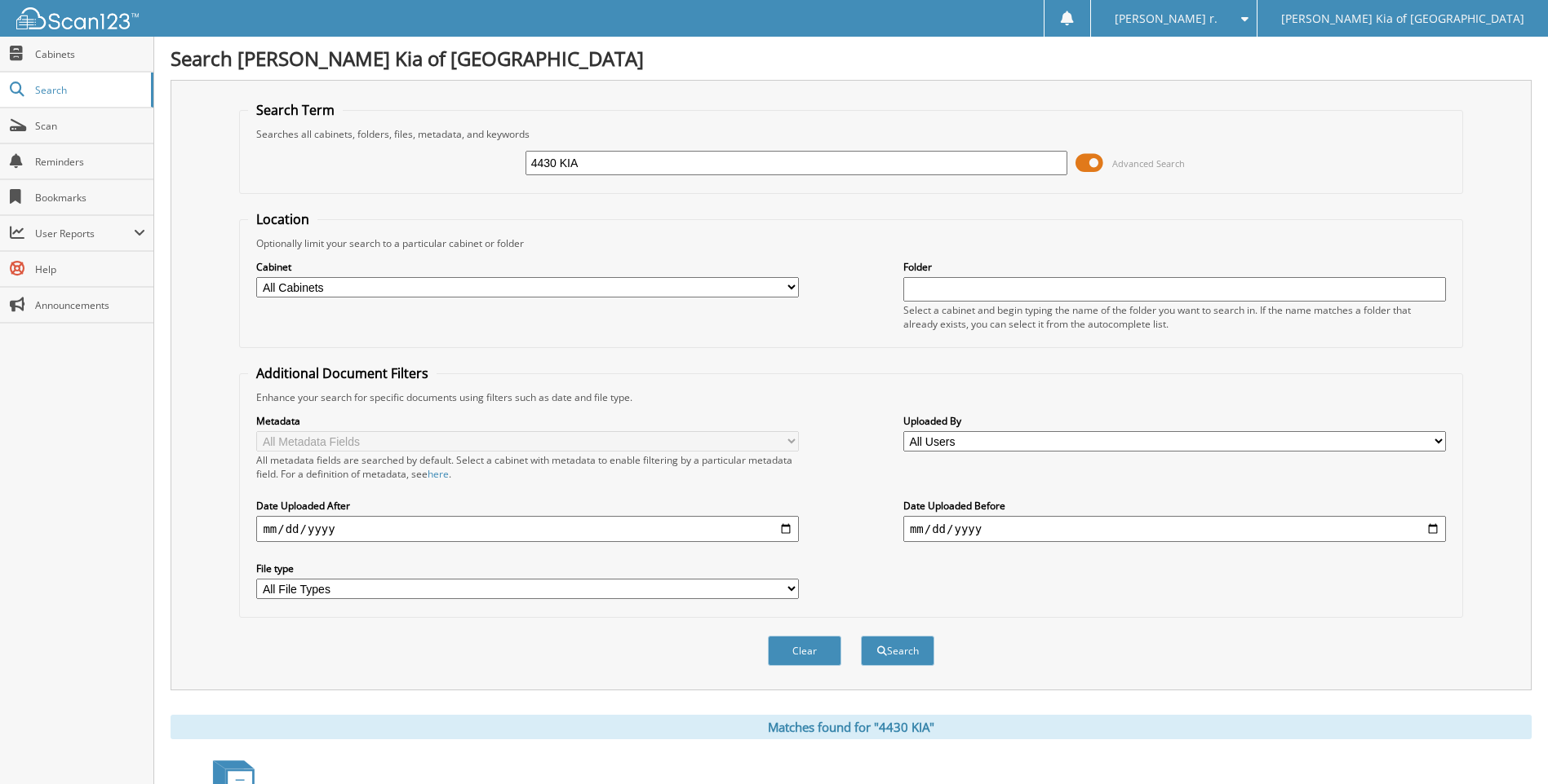
click at [299, 103] on fieldset "Search Term Searches all cabinets, folders, files, metadata, and keywords 4430 …" at bounding box center [851, 148] width 1223 height 93
drag, startPoint x: 612, startPoint y: 165, endPoint x: 3, endPoint y: 168, distance: 609.0
click at [38, 175] on body "[PERSON_NAME] r. Settings Logout [PERSON_NAME] Kia of [GEOGRAPHIC_DATA] Close C…" at bounding box center [774, 602] width 1548 height 1206
type input "8544B"
click at [861, 636] on button "Search" at bounding box center [898, 651] width 74 height 30
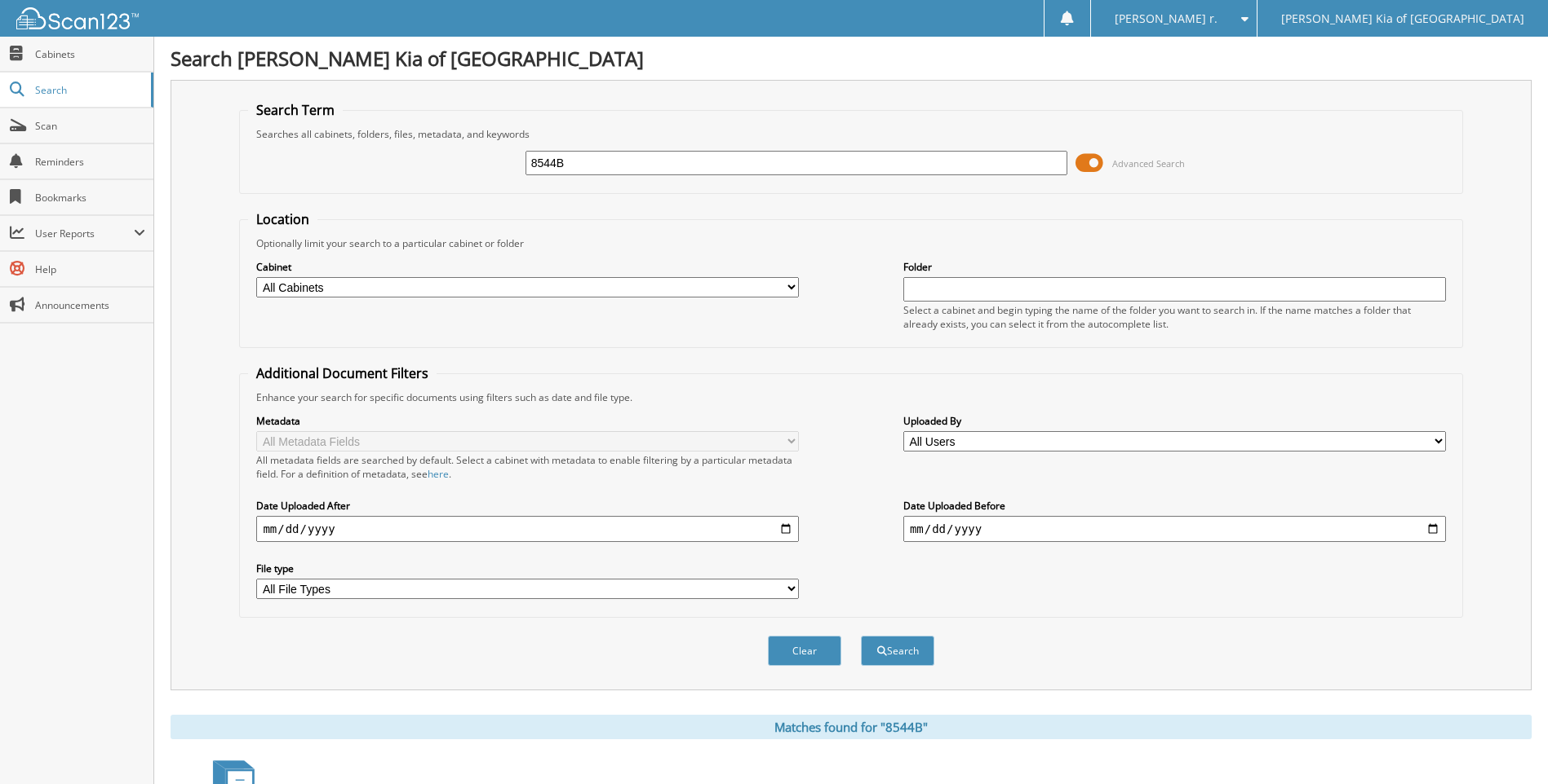
drag, startPoint x: 586, startPoint y: 157, endPoint x: 426, endPoint y: 151, distance: 160.1
click at [433, 151] on div "8544B Advanced Search" at bounding box center [850, 163] width 1205 height 44
type input "E6044"
click at [861, 636] on button "Search" at bounding box center [898, 651] width 74 height 30
drag, startPoint x: 376, startPoint y: 172, endPoint x: 165, endPoint y: 168, distance: 211.0
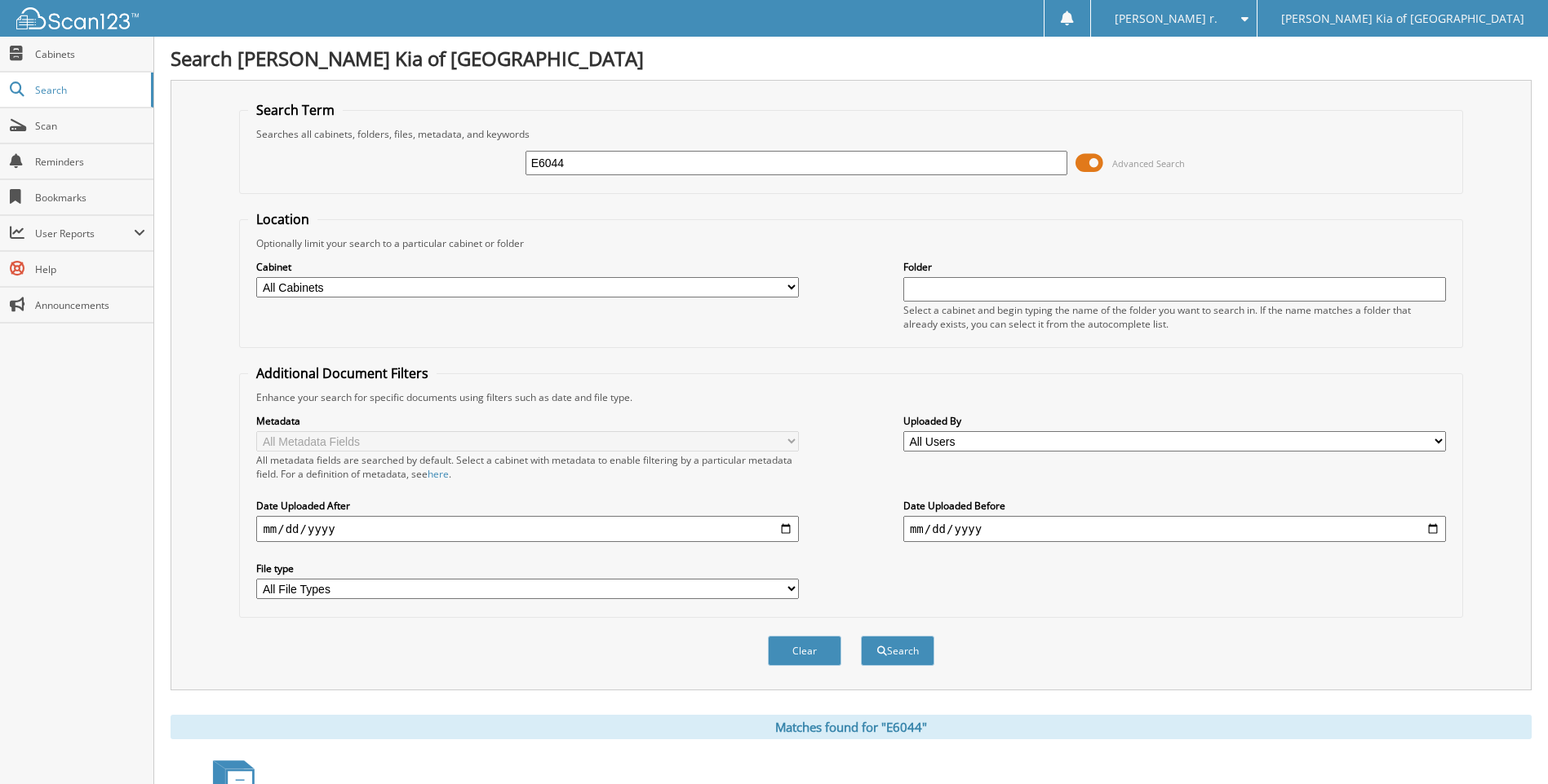
click at [174, 168] on div "Search Term Searches all cabinets, folders, files, metadata, and keywords E6044…" at bounding box center [851, 385] width 1361 height 611
type input "2427B"
click at [861, 636] on button "Search" at bounding box center [898, 651] width 74 height 30
drag, startPoint x: 599, startPoint y: 163, endPoint x: 115, endPoint y: 157, distance: 484.0
click at [115, 157] on body "Pitre r. Settings Logout Pitre Kia of Las Cruces Close Cabinets Search" at bounding box center [774, 500] width 1548 height 1002
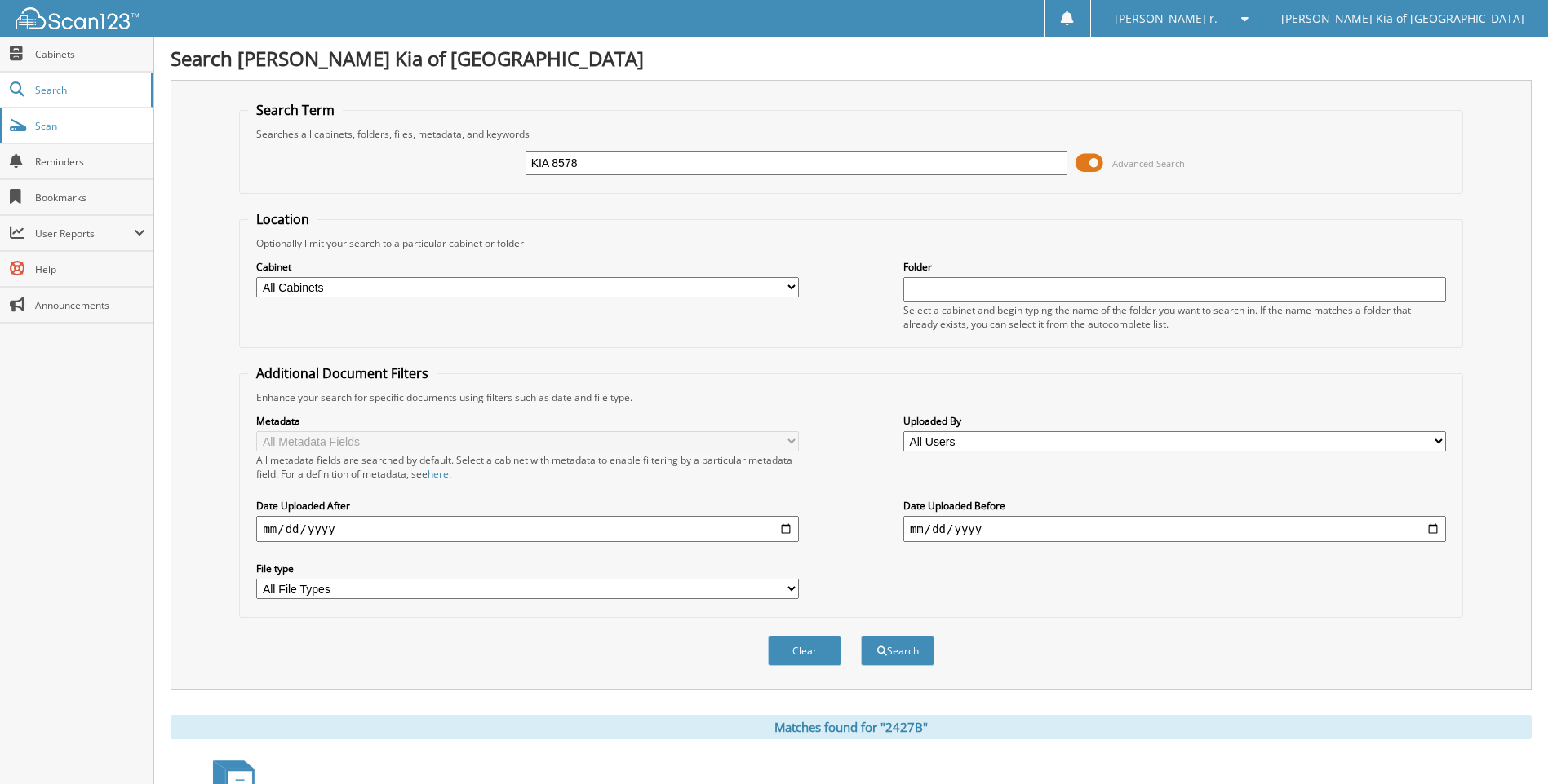
type input "KIA 8578"
click at [861, 636] on button "Search" at bounding box center [898, 651] width 74 height 30
drag, startPoint x: 578, startPoint y: 159, endPoint x: 360, endPoint y: 159, distance: 218.0
click at [361, 158] on div "KIA 8578 Advanced Search" at bounding box center [850, 163] width 1205 height 44
type input "MASCE 8549"
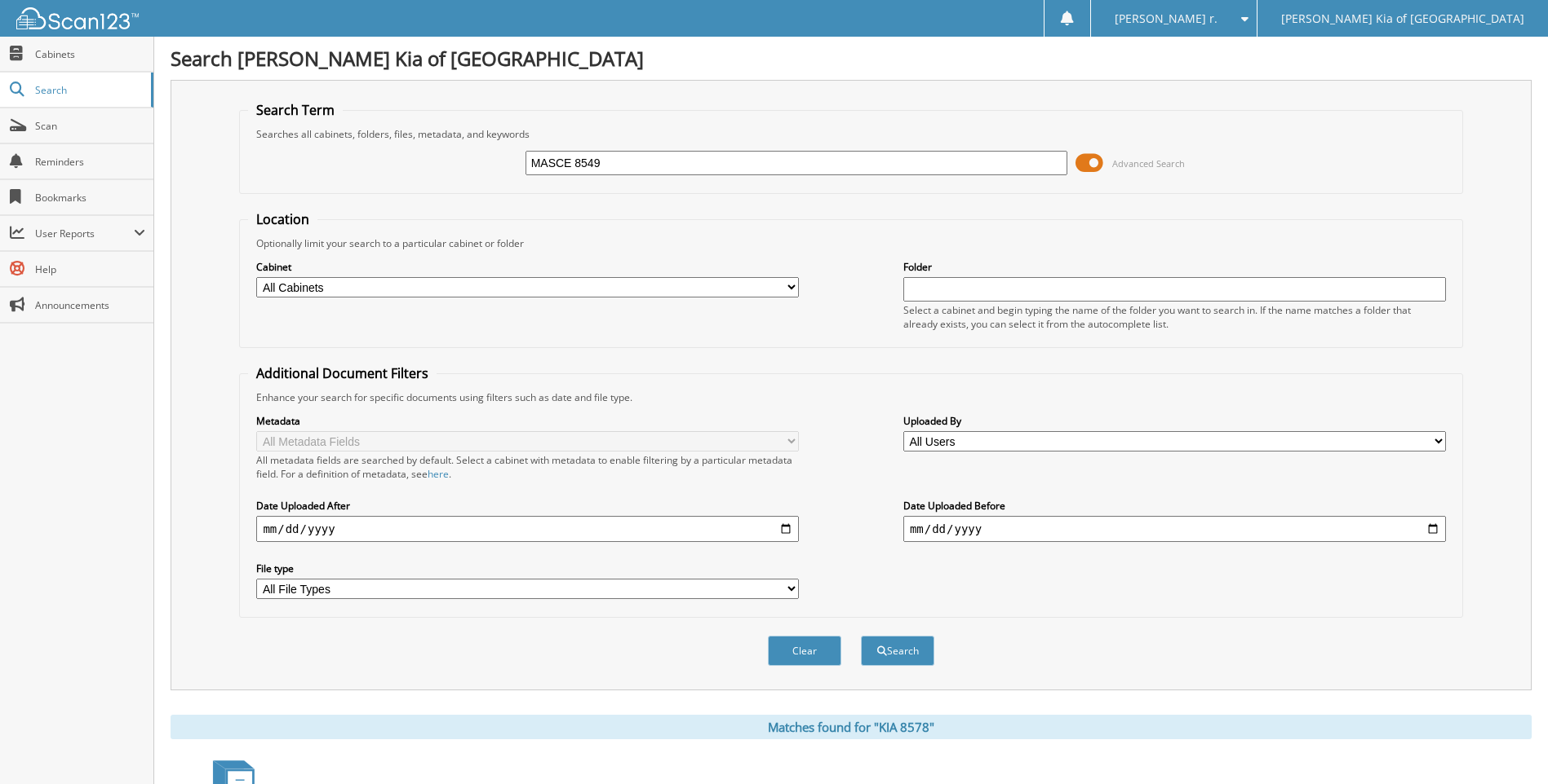
click at [861, 636] on button "Search" at bounding box center [898, 651] width 74 height 30
drag, startPoint x: 639, startPoint y: 169, endPoint x: 158, endPoint y: 176, distance: 481.1
click at [162, 173] on div "Search [PERSON_NAME] Kia of [GEOGRAPHIC_DATA] Search Term Searches all cabinets…" at bounding box center [851, 500] width 1394 height 1002
type input "4460A"
click at [861, 636] on button "Search" at bounding box center [898, 651] width 74 height 30
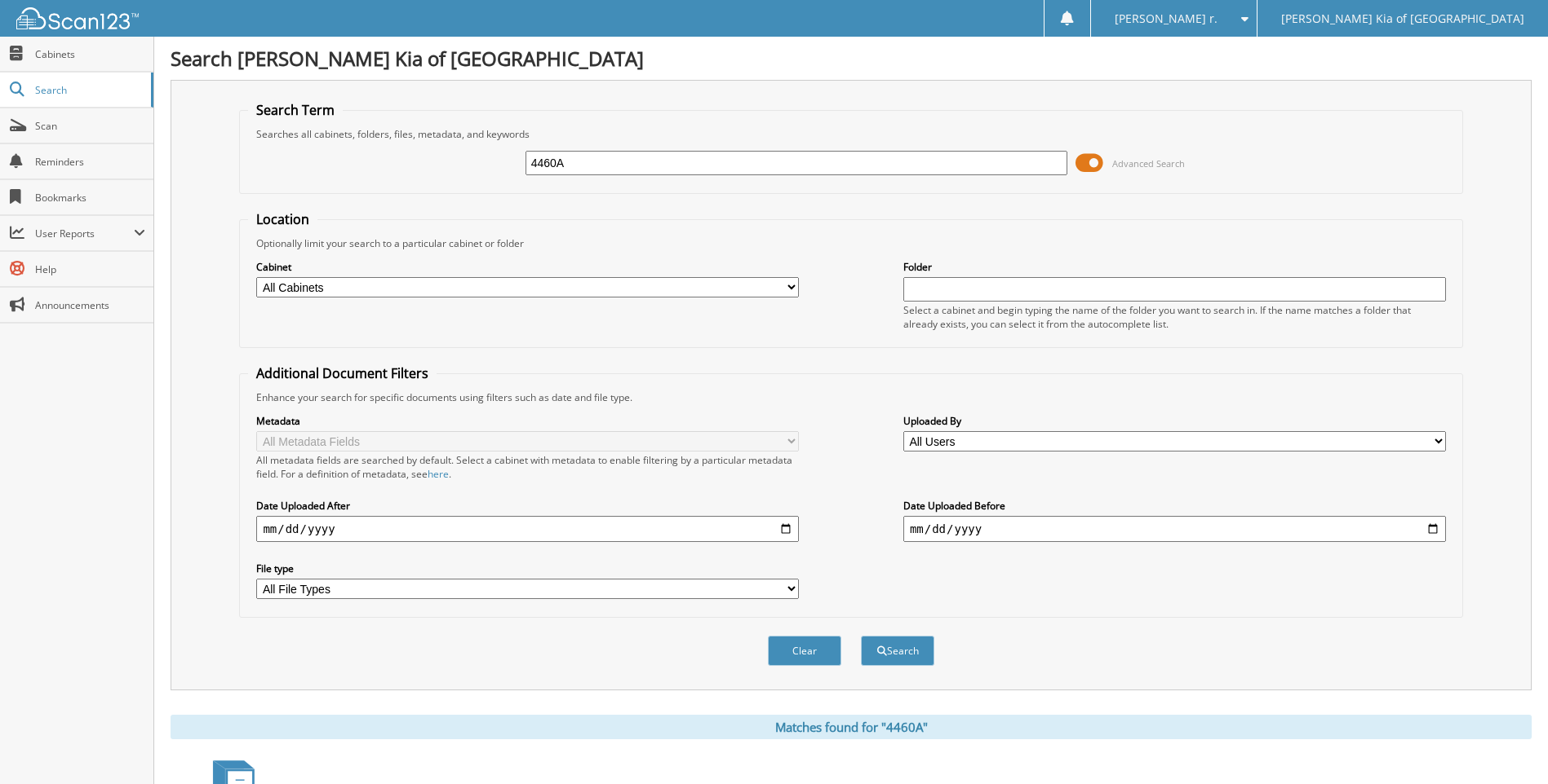
drag, startPoint x: 541, startPoint y: 167, endPoint x: 317, endPoint y: 163, distance: 224.0
click at [321, 163] on div "4460A Advanced Search" at bounding box center [850, 163] width 1205 height 44
type input "8575 KIA"
click at [861, 636] on button "Search" at bounding box center [898, 651] width 74 height 30
drag, startPoint x: 599, startPoint y: 161, endPoint x: 238, endPoint y: 173, distance: 361.2
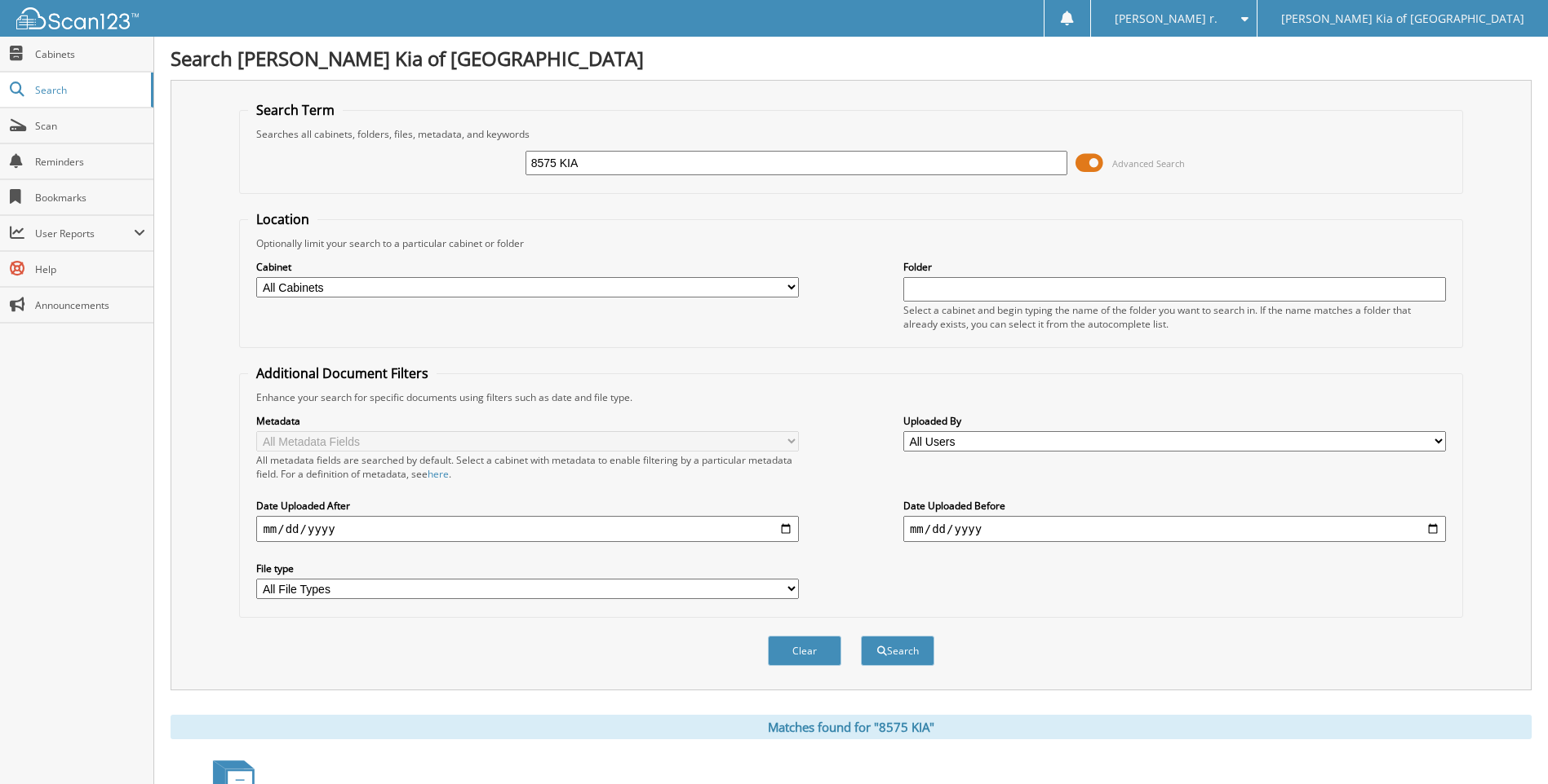
click at [251, 166] on div "8575 KIA Advanced Search" at bounding box center [850, 163] width 1205 height 44
type input "7403A"
click at [861, 636] on button "Search" at bounding box center [898, 651] width 74 height 30
drag, startPoint x: 642, startPoint y: 174, endPoint x: 572, endPoint y: 173, distance: 70.0
click at [572, 173] on input "7403A" at bounding box center [796, 164] width 542 height 25
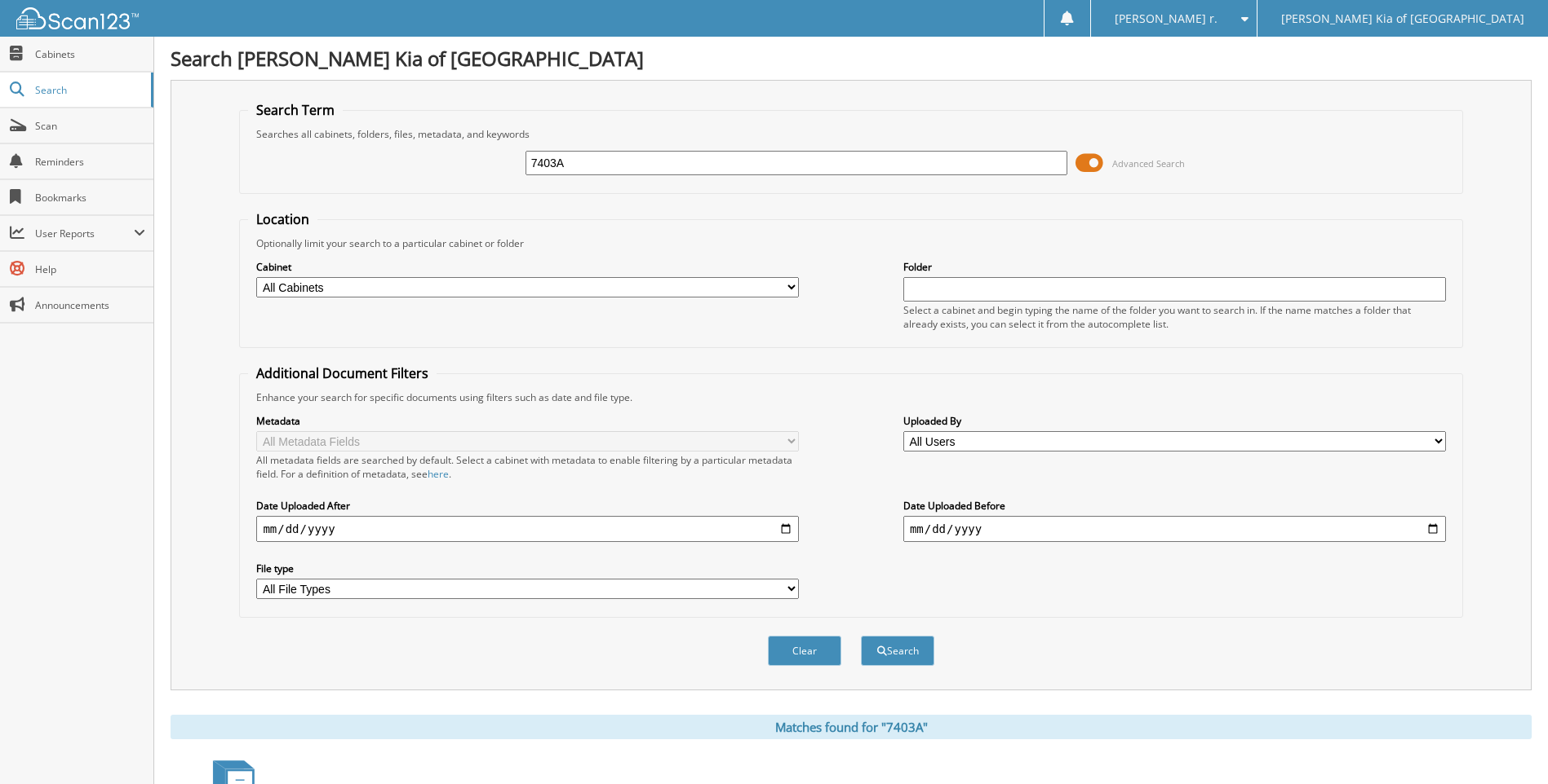
drag, startPoint x: 420, startPoint y: 171, endPoint x: 323, endPoint y: 181, distance: 97.5
click at [337, 171] on div "7403A Advanced Search" at bounding box center [850, 163] width 1205 height 44
type input "7403B"
click at [861, 636] on button "Search" at bounding box center [898, 651] width 74 height 30
drag, startPoint x: 577, startPoint y: 171, endPoint x: 443, endPoint y: 171, distance: 134.0
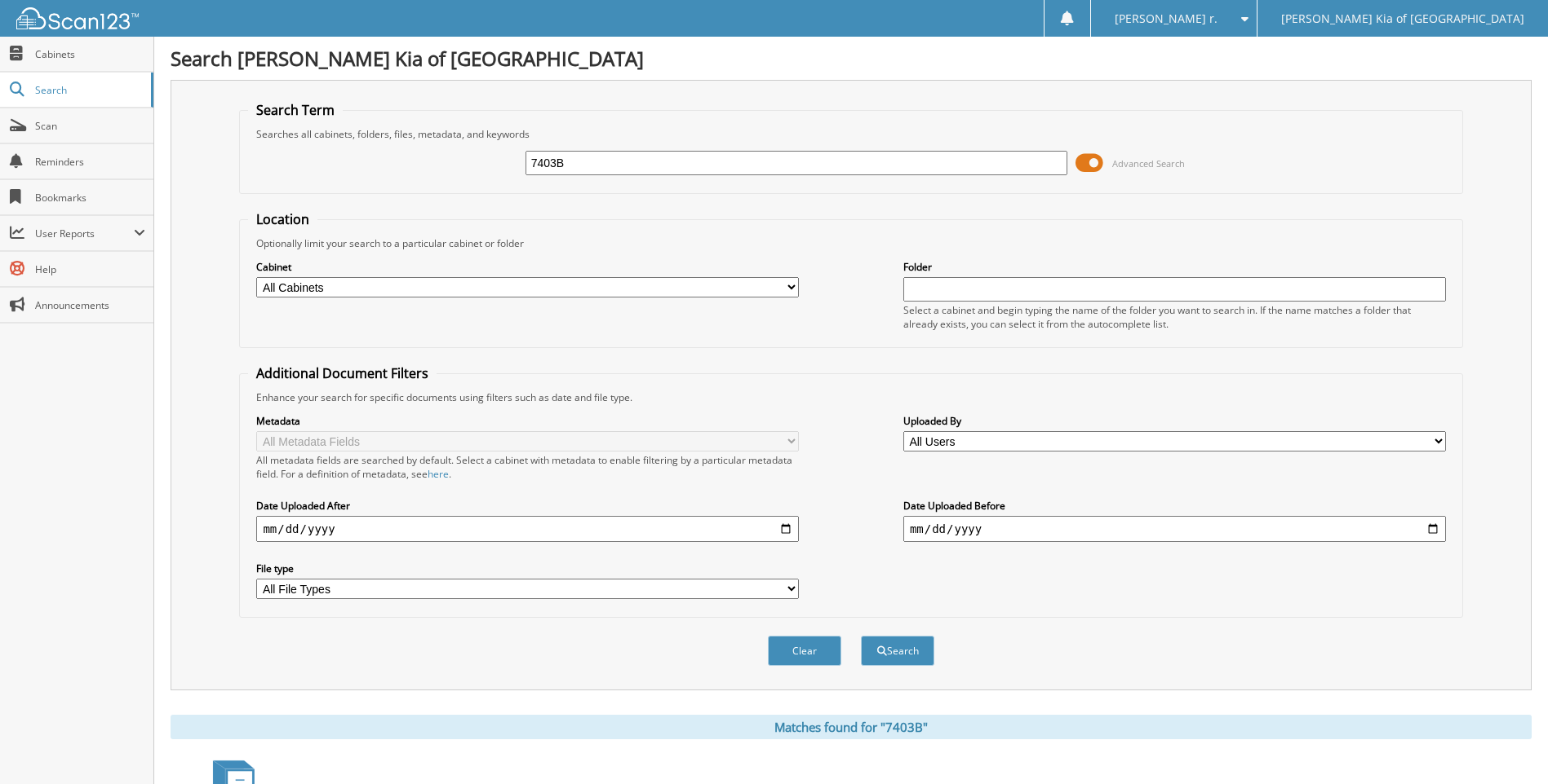
click at [444, 171] on div "7403B Advanced Search" at bounding box center [850, 163] width 1205 height 44
type input "8570C"
click at [861, 636] on button "Search" at bounding box center [898, 651] width 74 height 30
drag, startPoint x: 587, startPoint y: 150, endPoint x: 504, endPoint y: 155, distance: 83.2
click at [507, 155] on div "8570C Advanced Search" at bounding box center [850, 163] width 1205 height 44
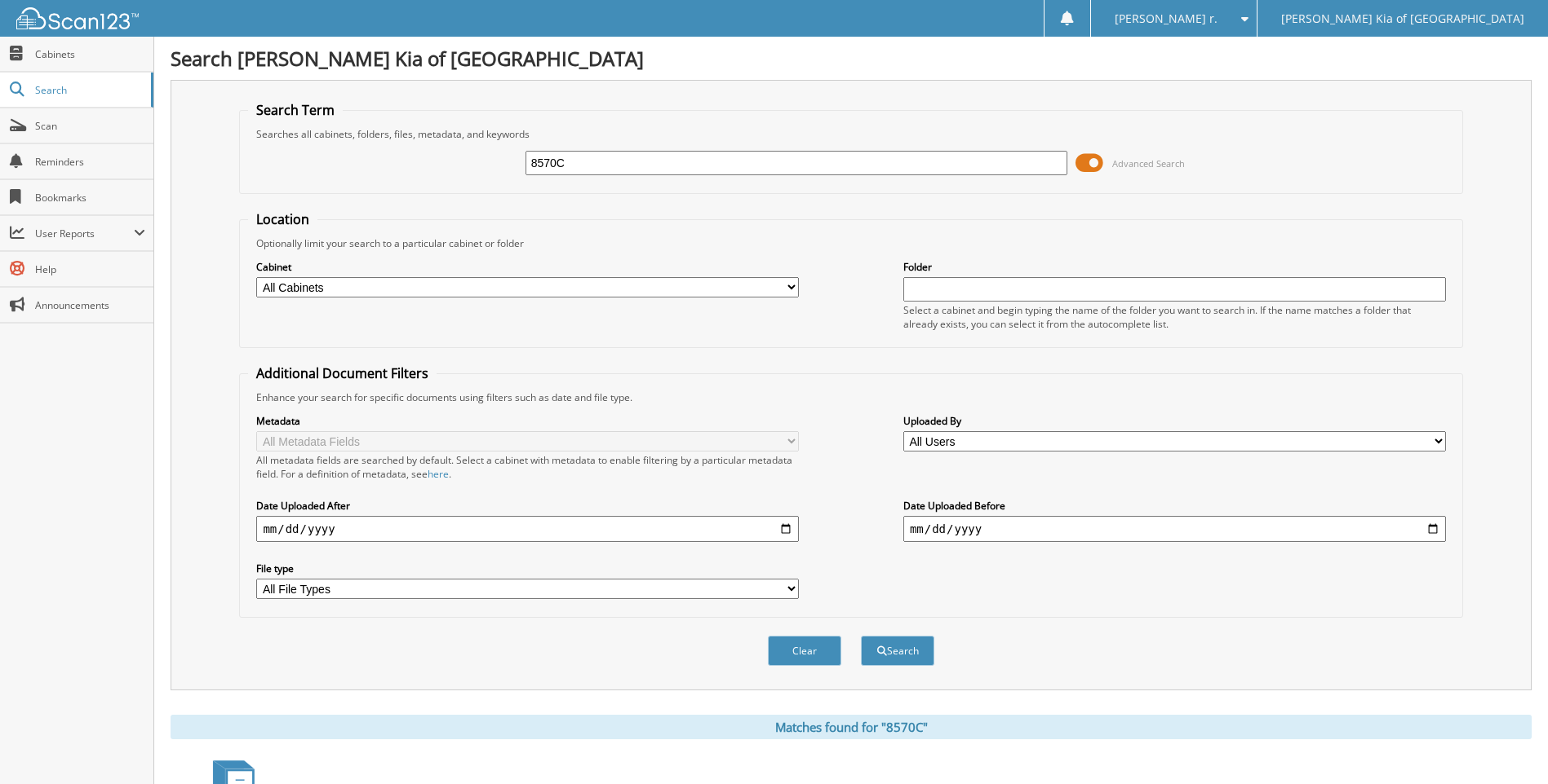
drag, startPoint x: 573, startPoint y: 155, endPoint x: 333, endPoint y: 161, distance: 240.1
click at [337, 159] on div "8570C Advanced Search" at bounding box center [850, 163] width 1205 height 44
type input "1524A"
click at [861, 636] on button "Search" at bounding box center [898, 651] width 74 height 30
type input "1524A"
